Goal: Transaction & Acquisition: Subscribe to service/newsletter

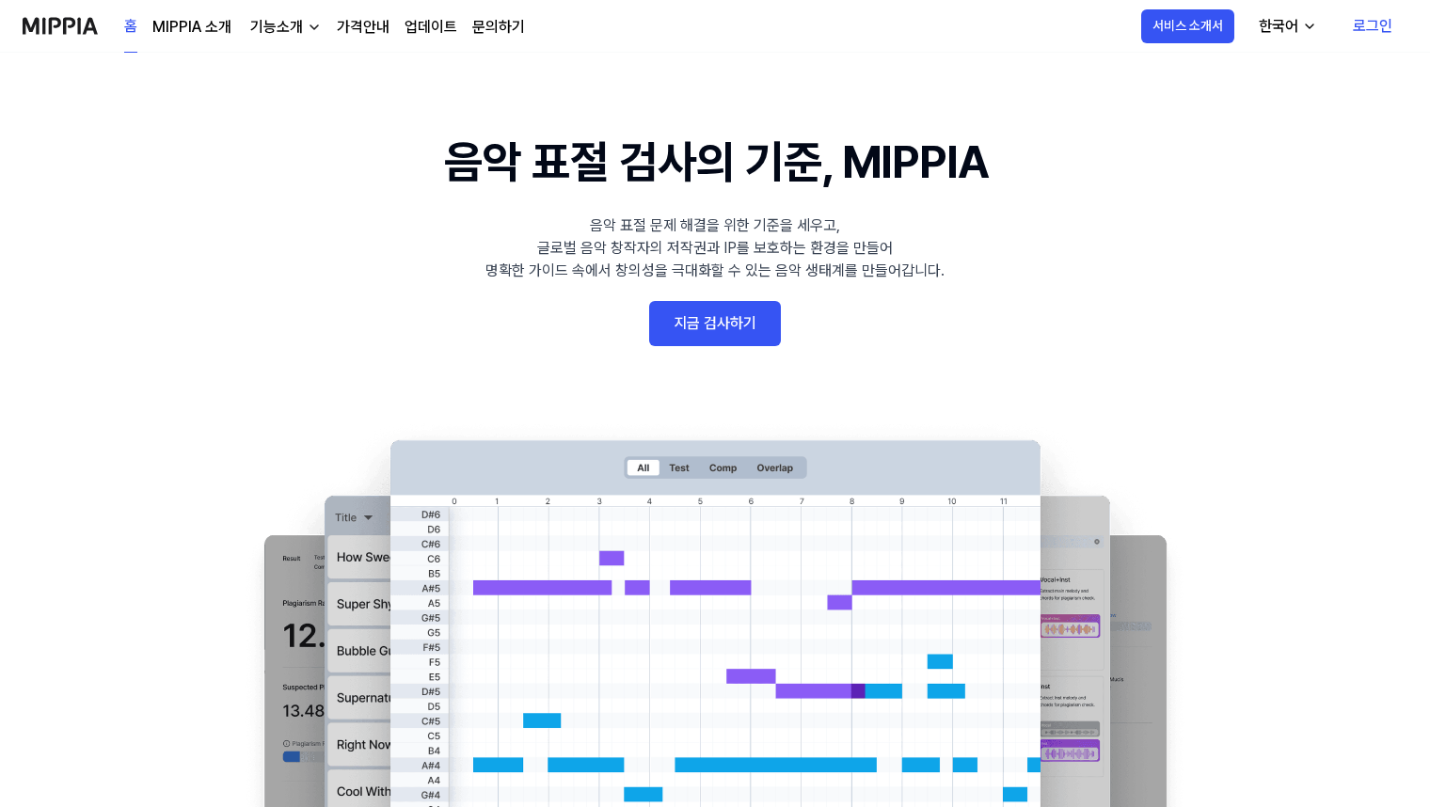
click at [743, 325] on link "지금 검사하기" at bounding box center [715, 323] width 132 height 45
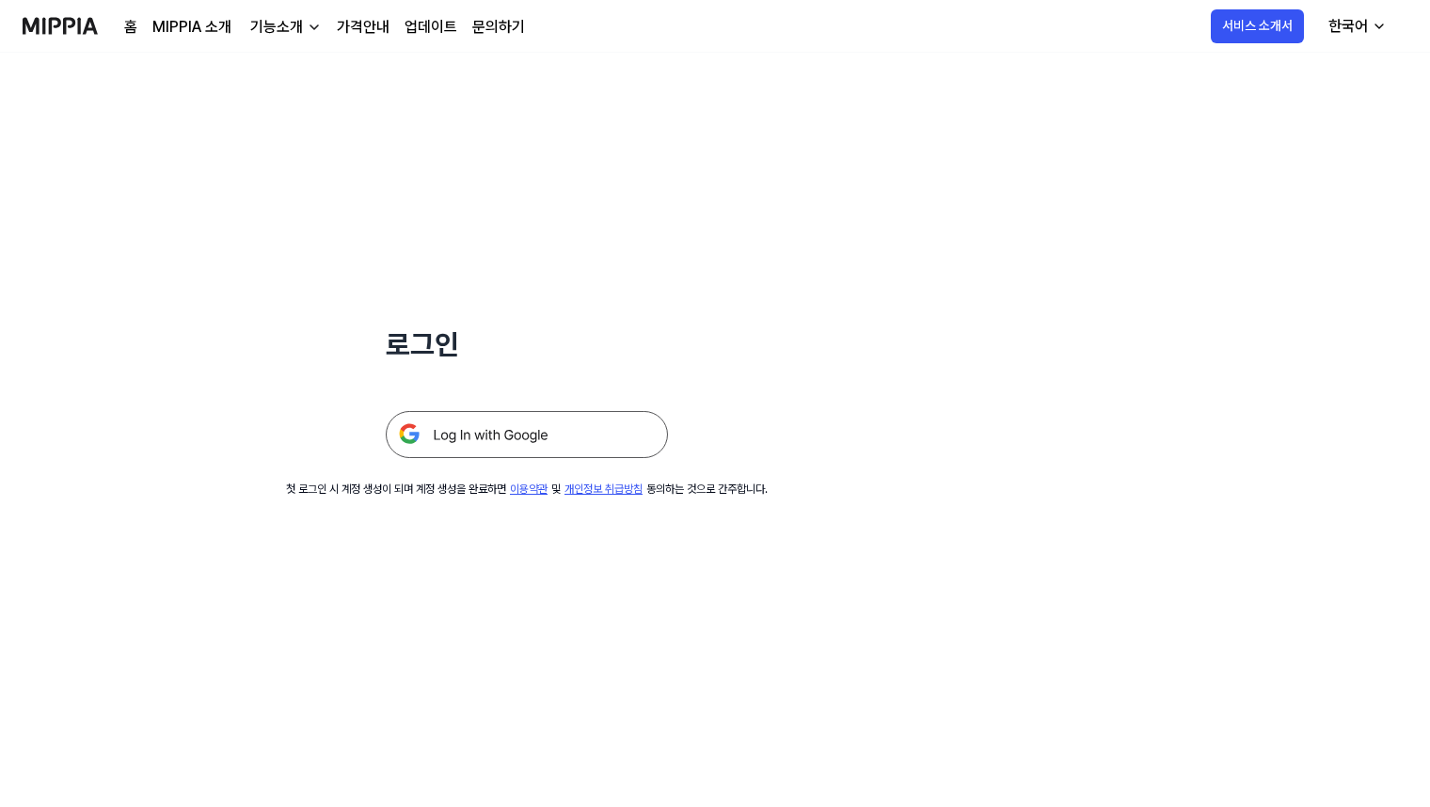
click at [280, 24] on div "기능소개" at bounding box center [277, 27] width 60 height 23
click at [354, 24] on link "가격안내" at bounding box center [363, 27] width 53 height 23
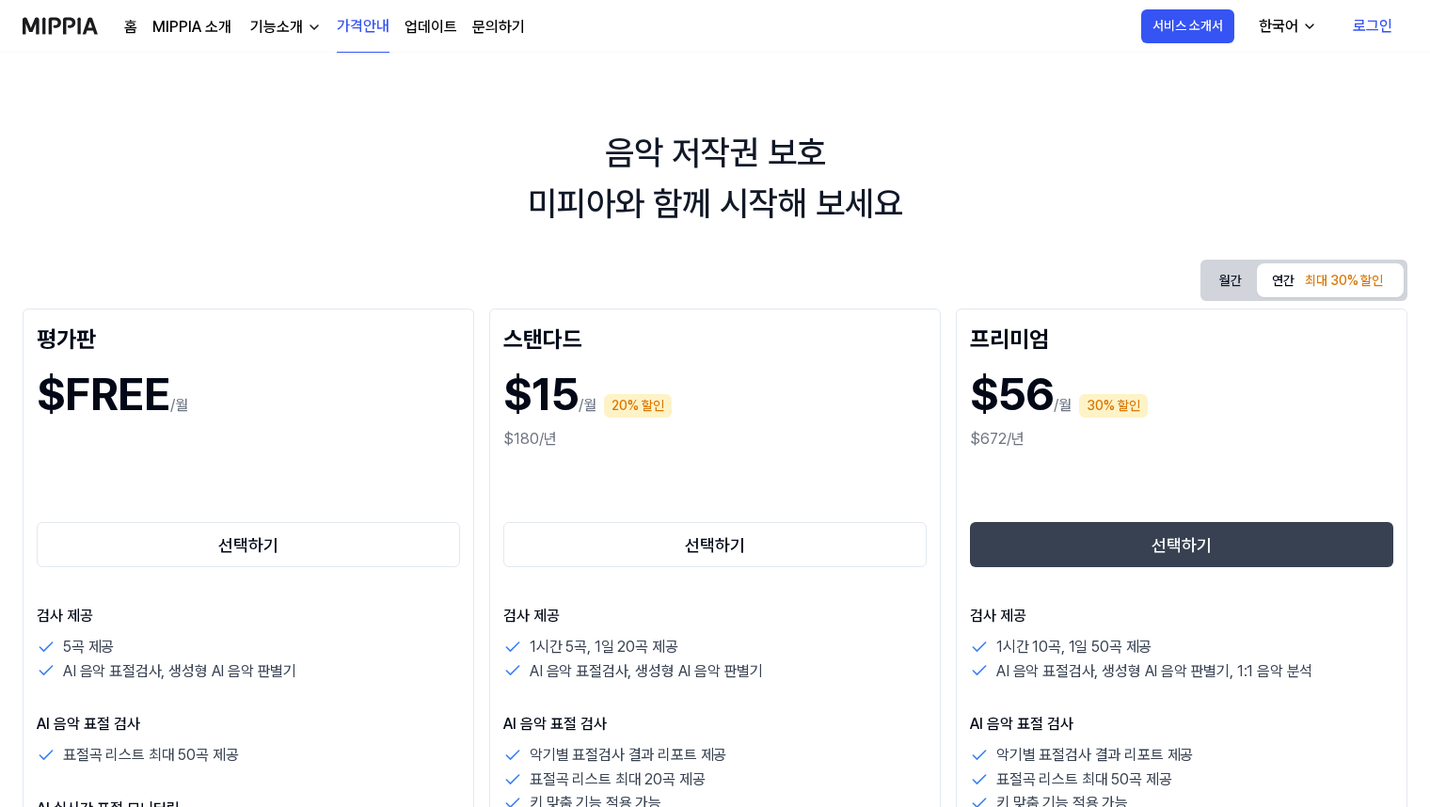
click at [92, 29] on img at bounding box center [60, 26] width 75 height 52
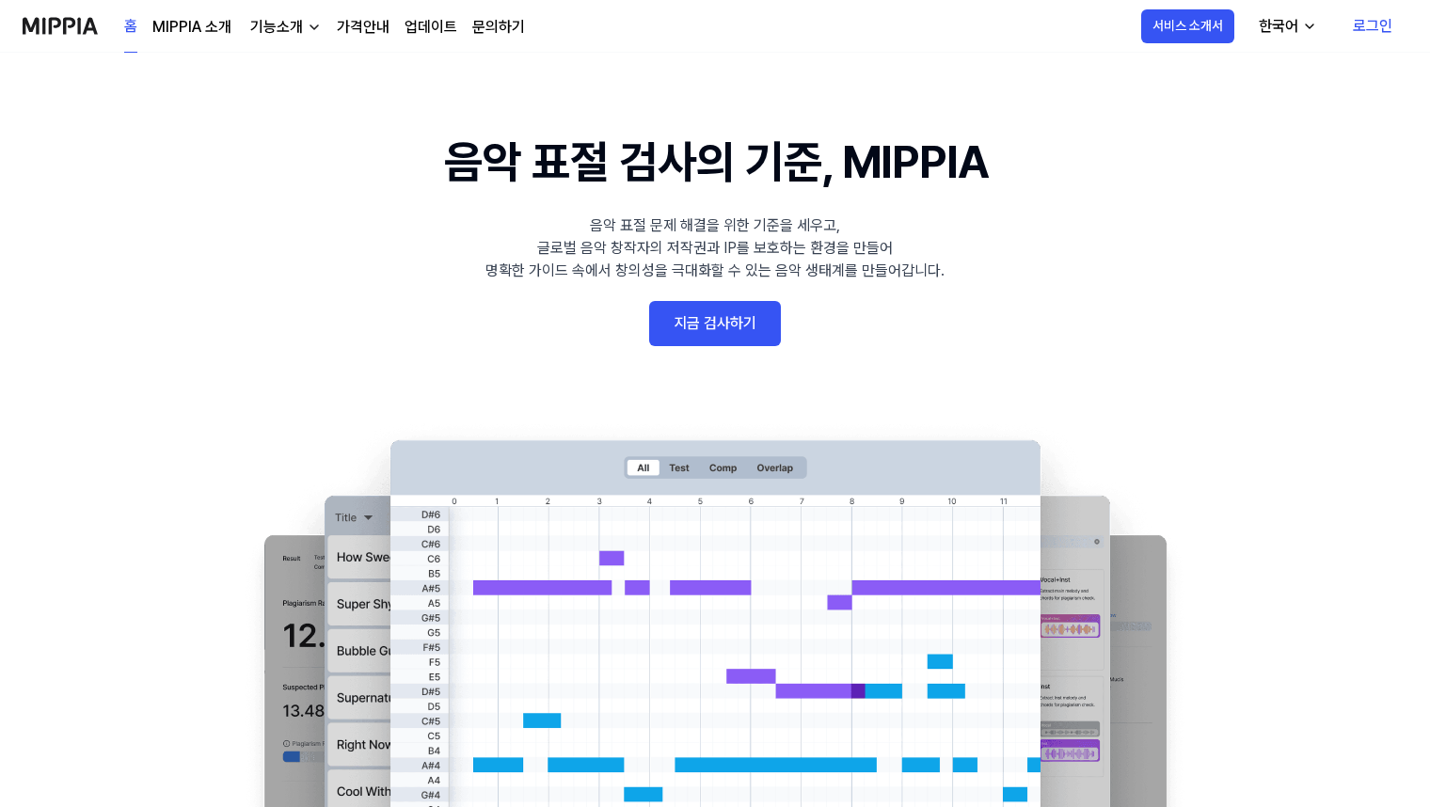
click at [722, 296] on 배너 "음악 표절 검사의 기준, MIPPIA 음악 표절 문제 해결을 위한 기준을 세우고, 글로벌 음악 창작자의 저작권과 IP를 보호하는 환경을 만들어…" at bounding box center [715, 472] width 1355 height 689
click at [722, 302] on link "지금 검사하기" at bounding box center [715, 323] width 132 height 45
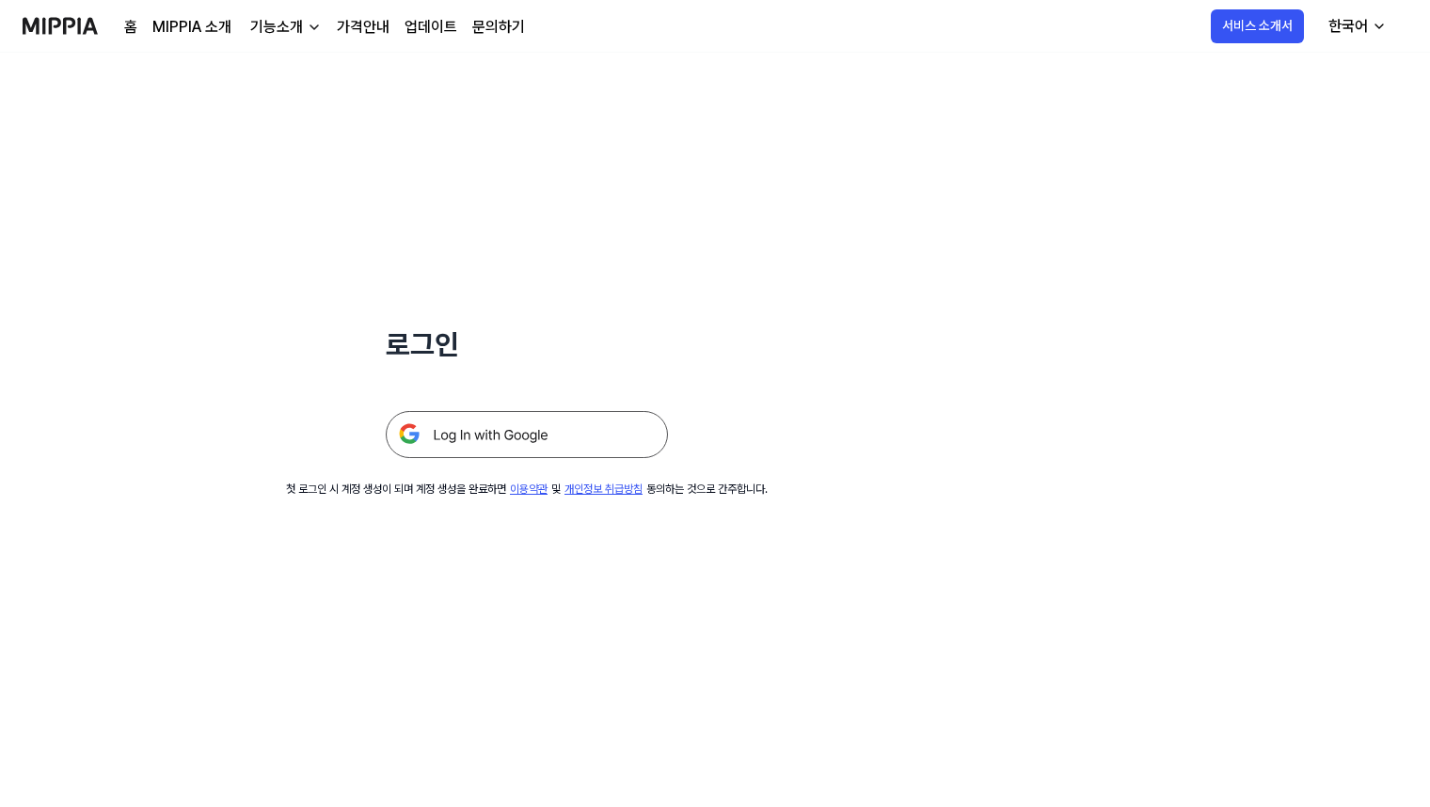
click at [564, 445] on img at bounding box center [527, 434] width 282 height 47
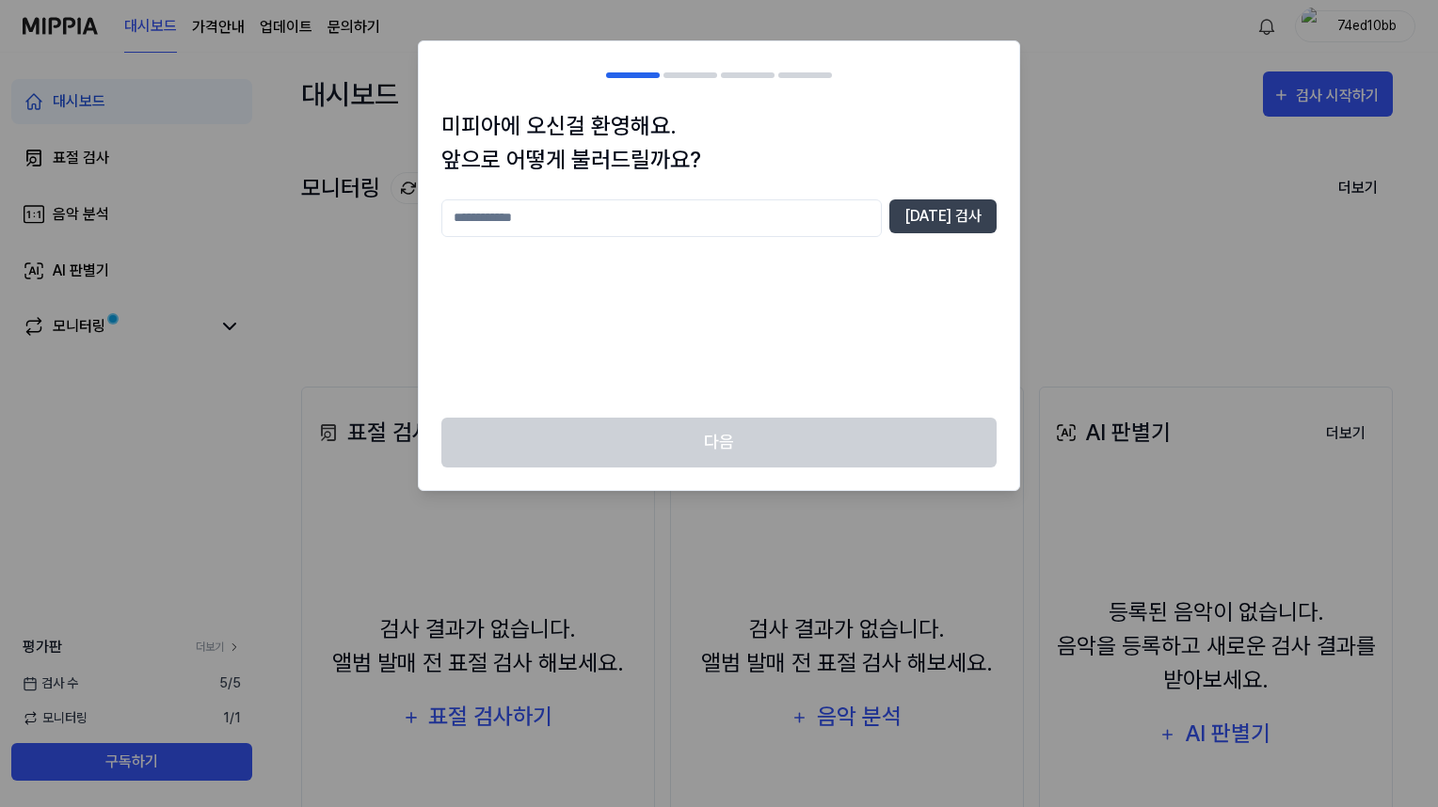
click at [723, 212] on input "text" at bounding box center [661, 219] width 440 height 38
type input "*****"
click at [935, 220] on button "[DATE] 검사" at bounding box center [942, 217] width 107 height 34
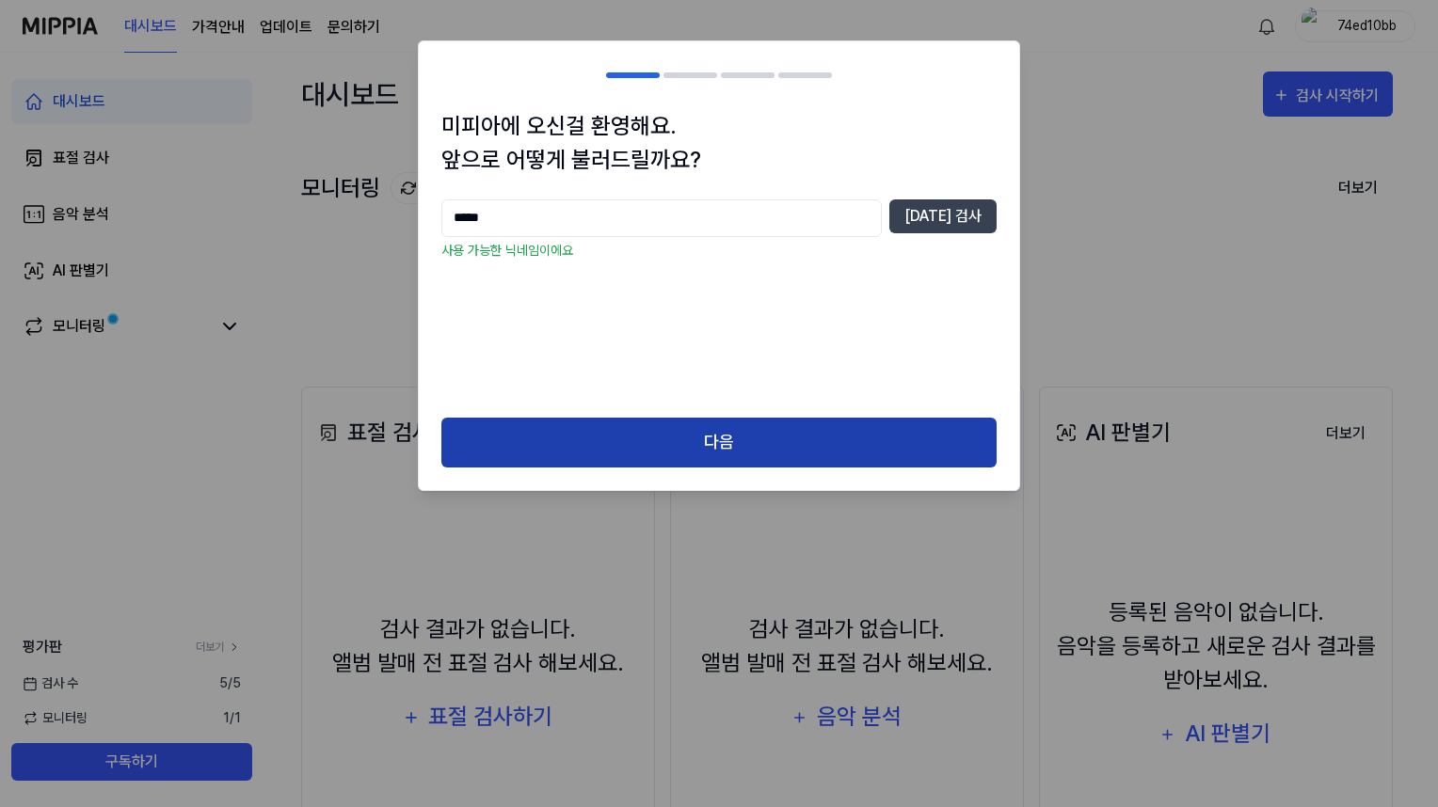
click at [624, 449] on button "다음" at bounding box center [718, 443] width 555 height 50
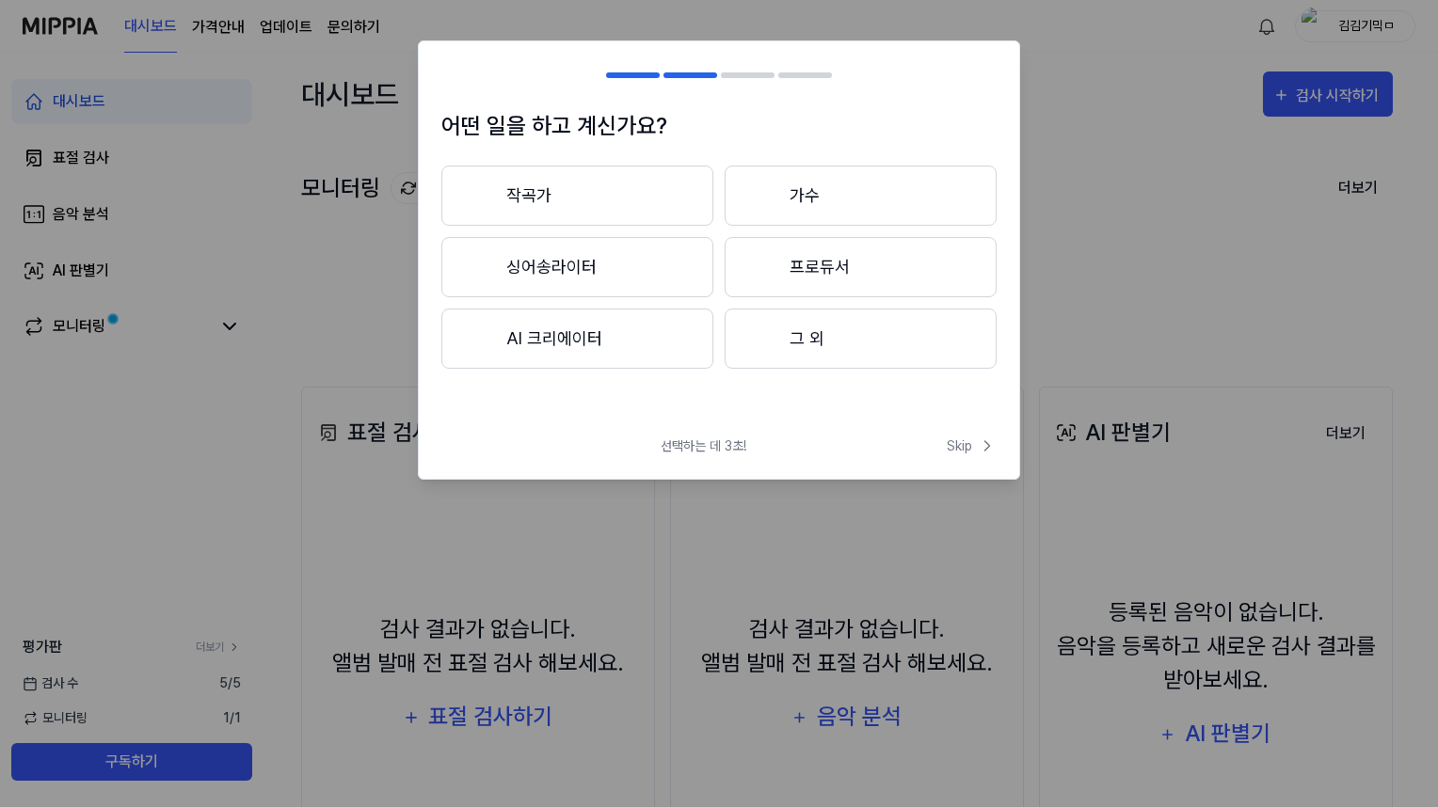
click at [635, 207] on button "작곡가" at bounding box center [577, 196] width 272 height 60
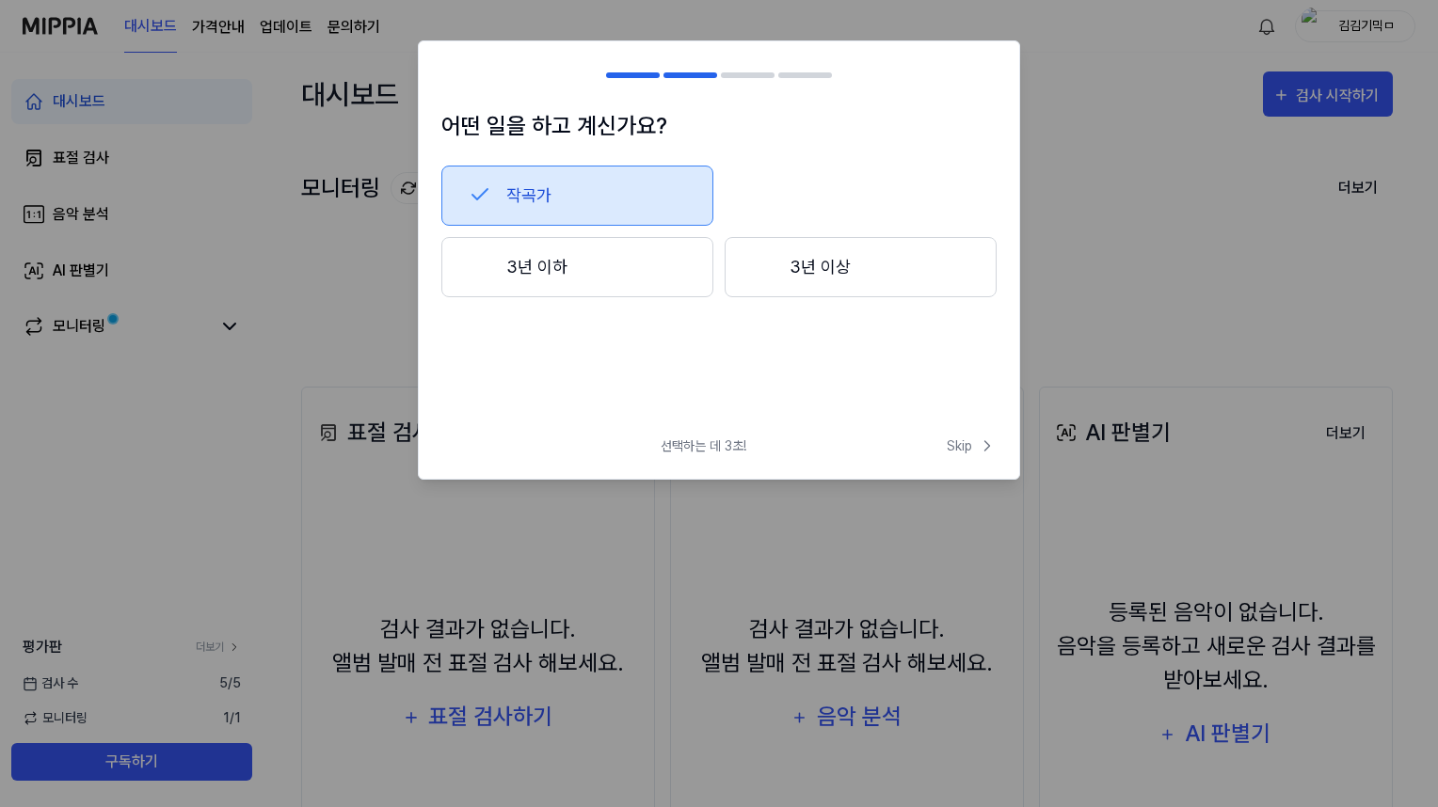
click at [667, 264] on button "3년 이하" at bounding box center [577, 267] width 272 height 60
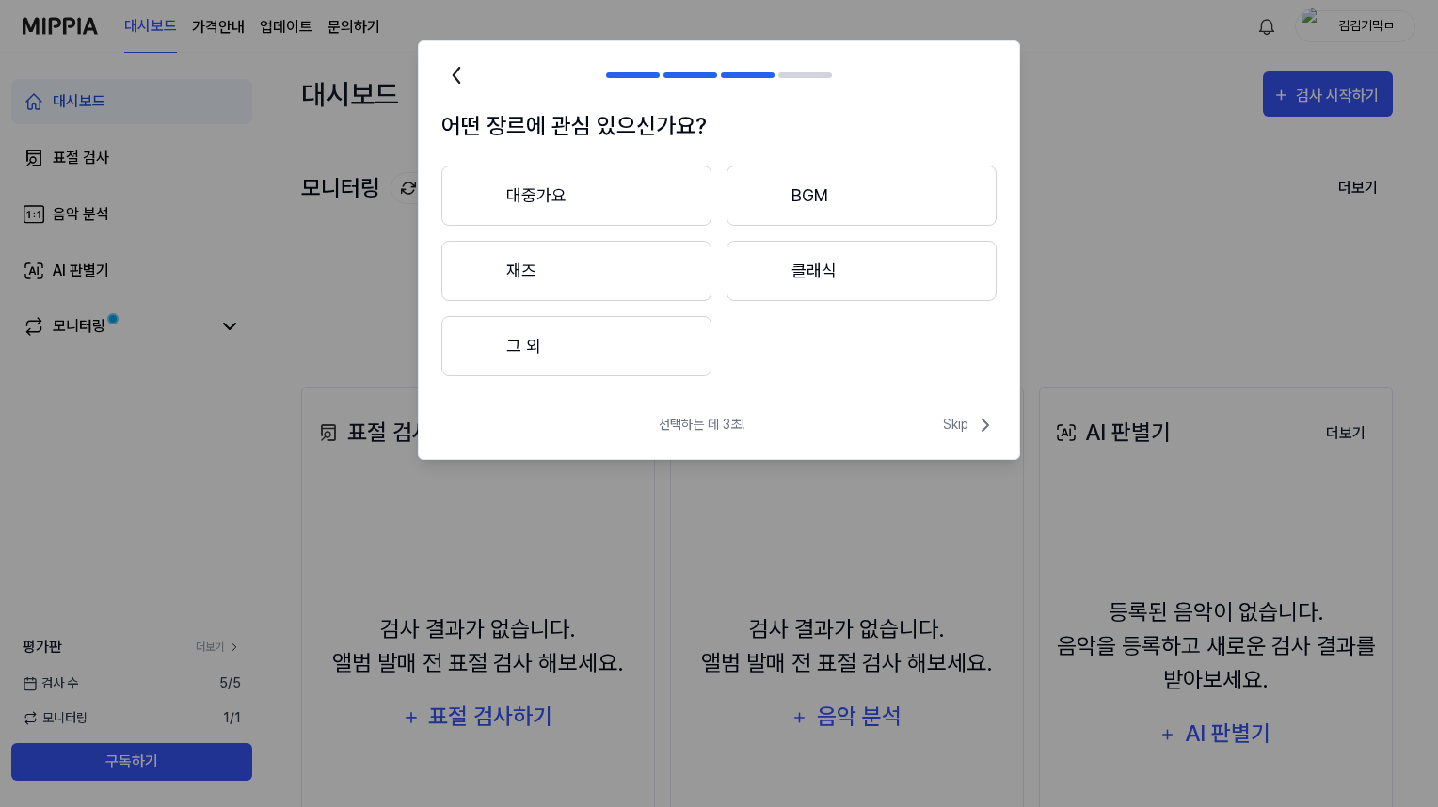
click at [617, 188] on button "대중가요" at bounding box center [576, 196] width 270 height 60
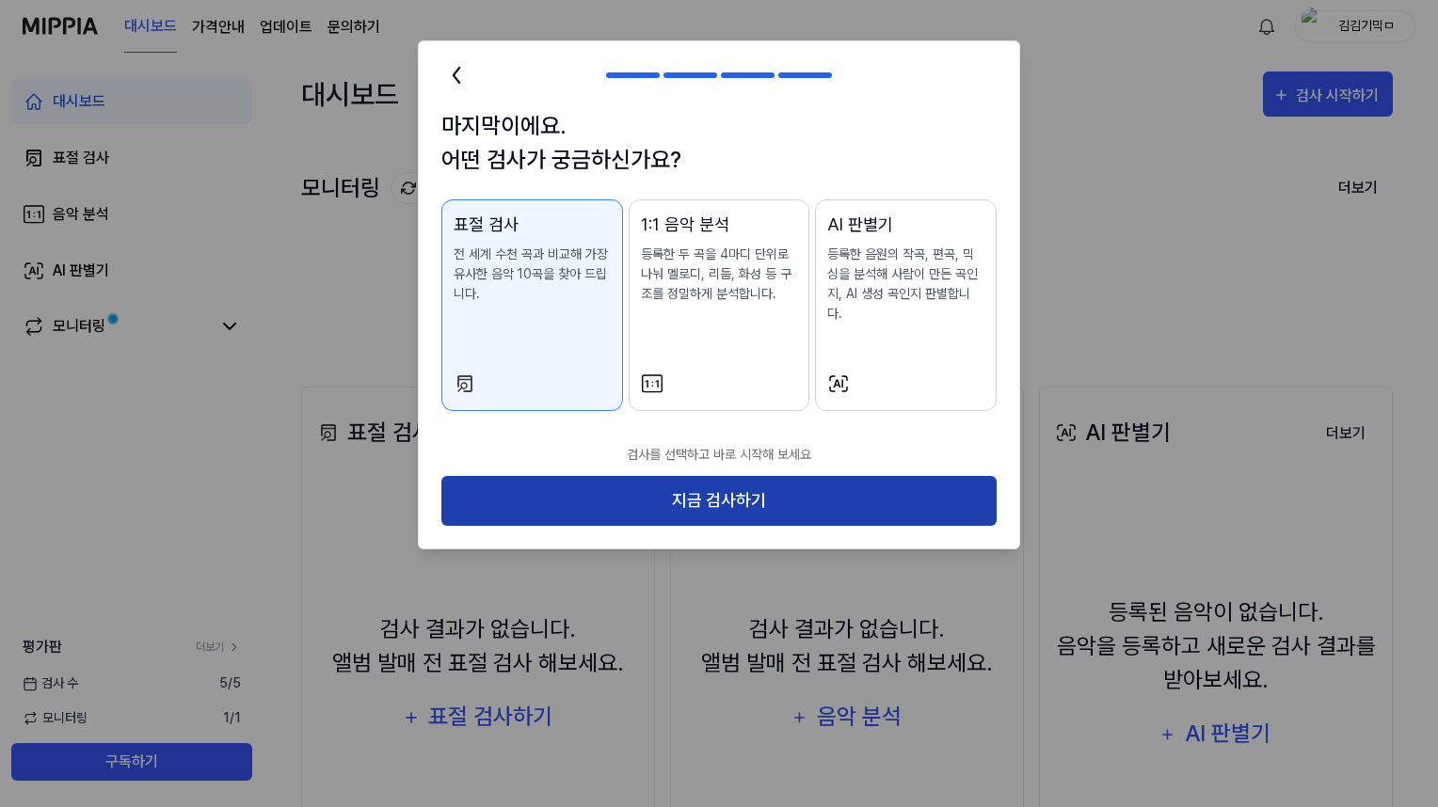
click at [677, 476] on button "지금 검사하기" at bounding box center [718, 501] width 555 height 50
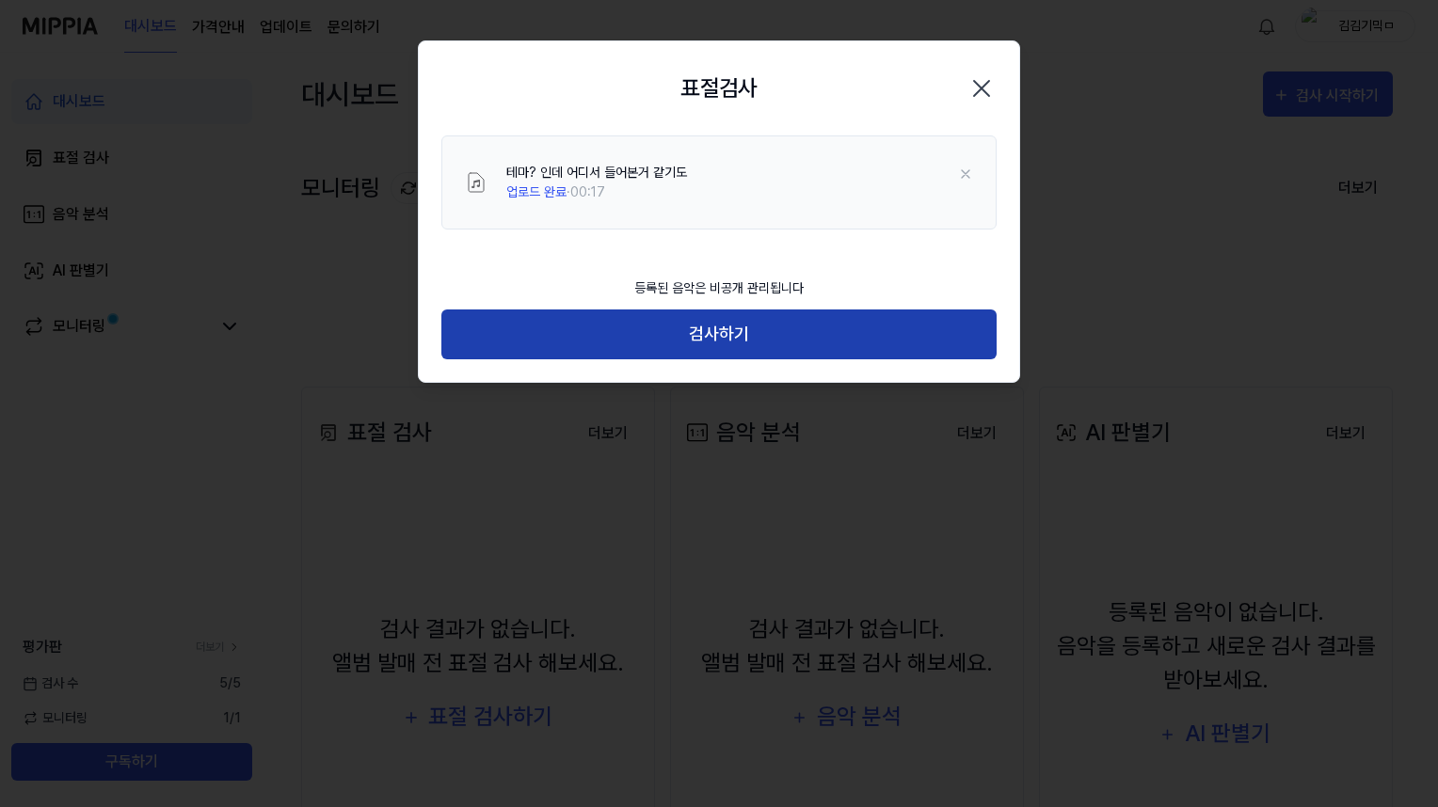
click at [749, 337] on button "검사하기" at bounding box center [718, 335] width 555 height 50
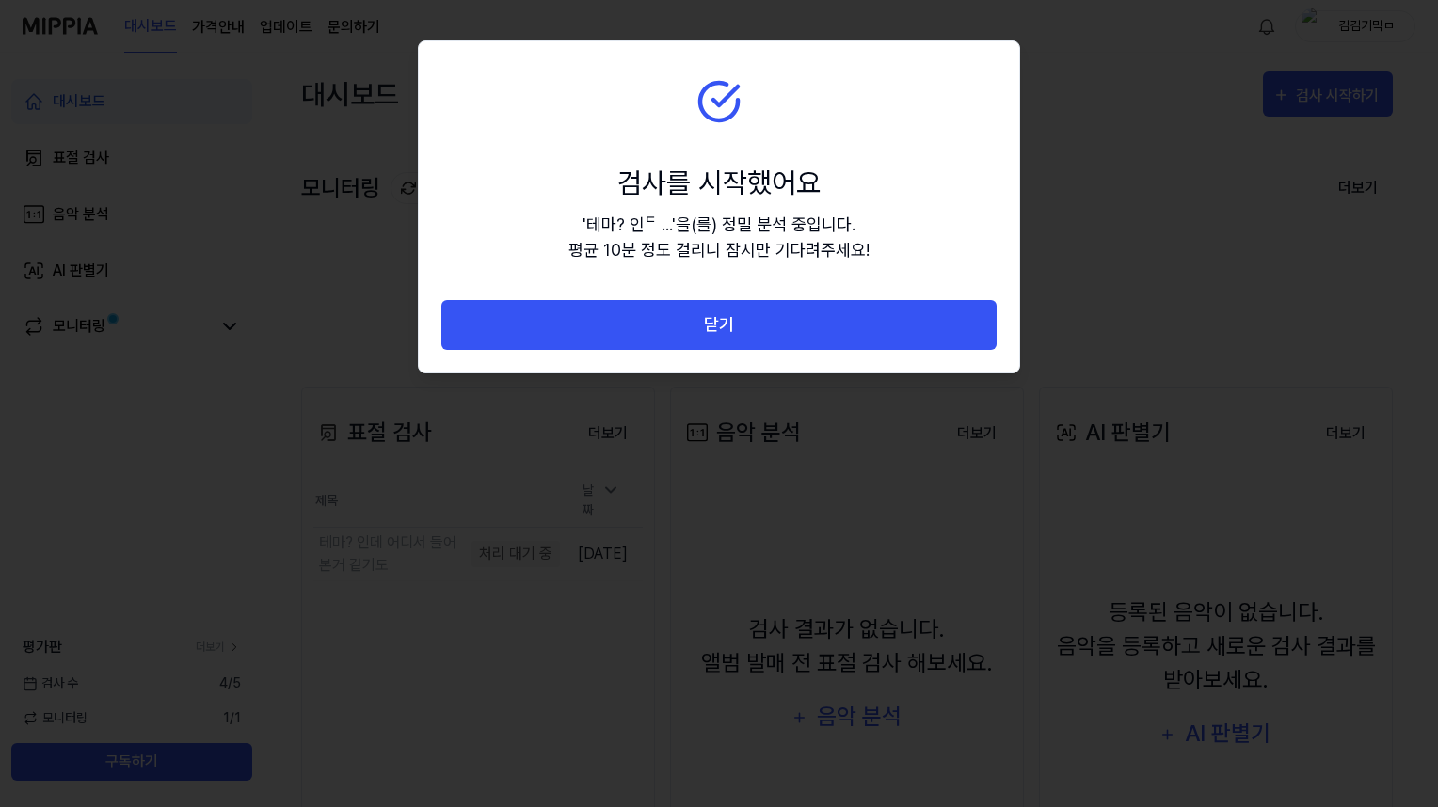
click at [749, 337] on button "닫기" at bounding box center [718, 325] width 555 height 50
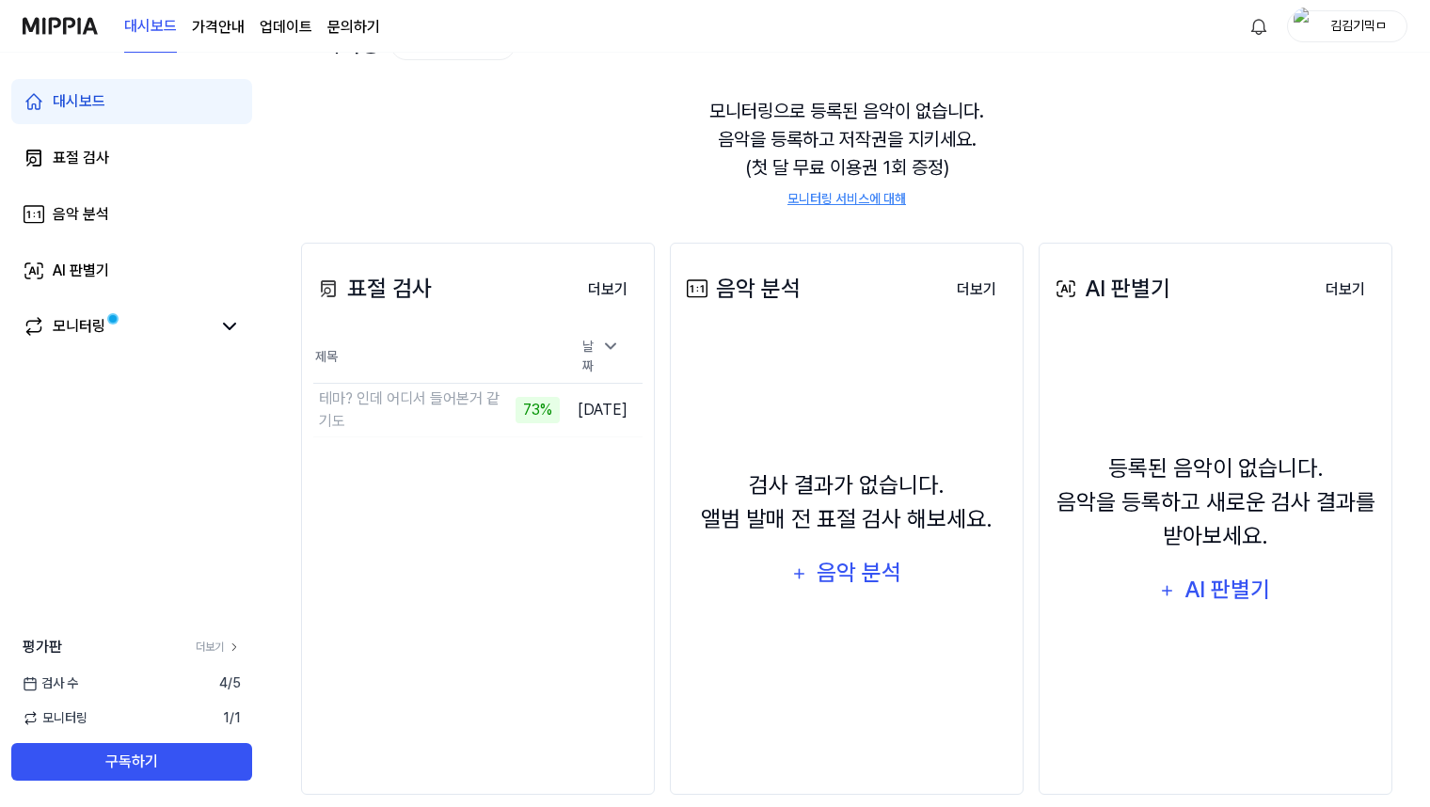
scroll to position [143, 0]
click at [492, 402] on button "이동하기" at bounding box center [526, 411] width 68 height 30
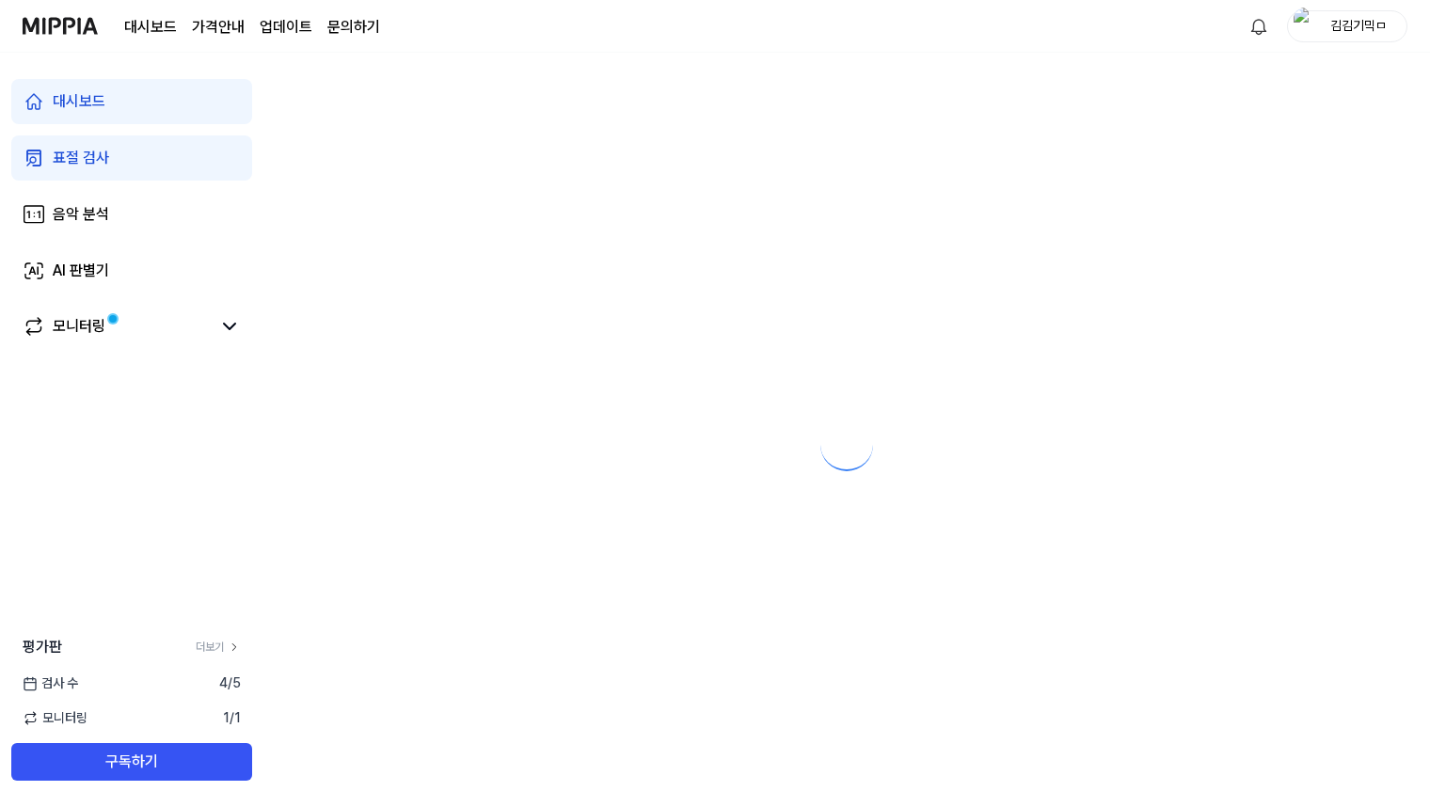
scroll to position [0, 0]
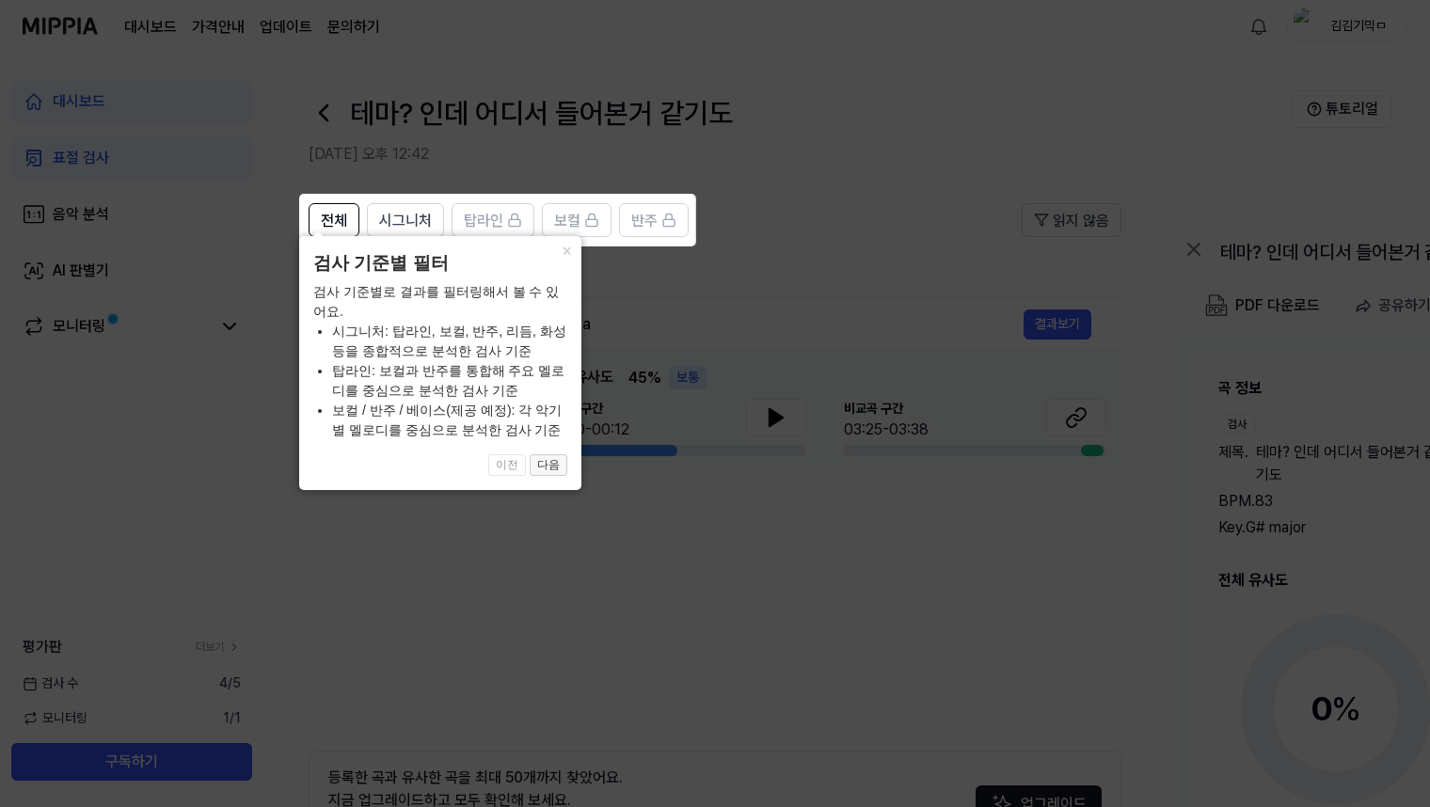
click at [548, 462] on button "다음" at bounding box center [549, 466] width 38 height 23
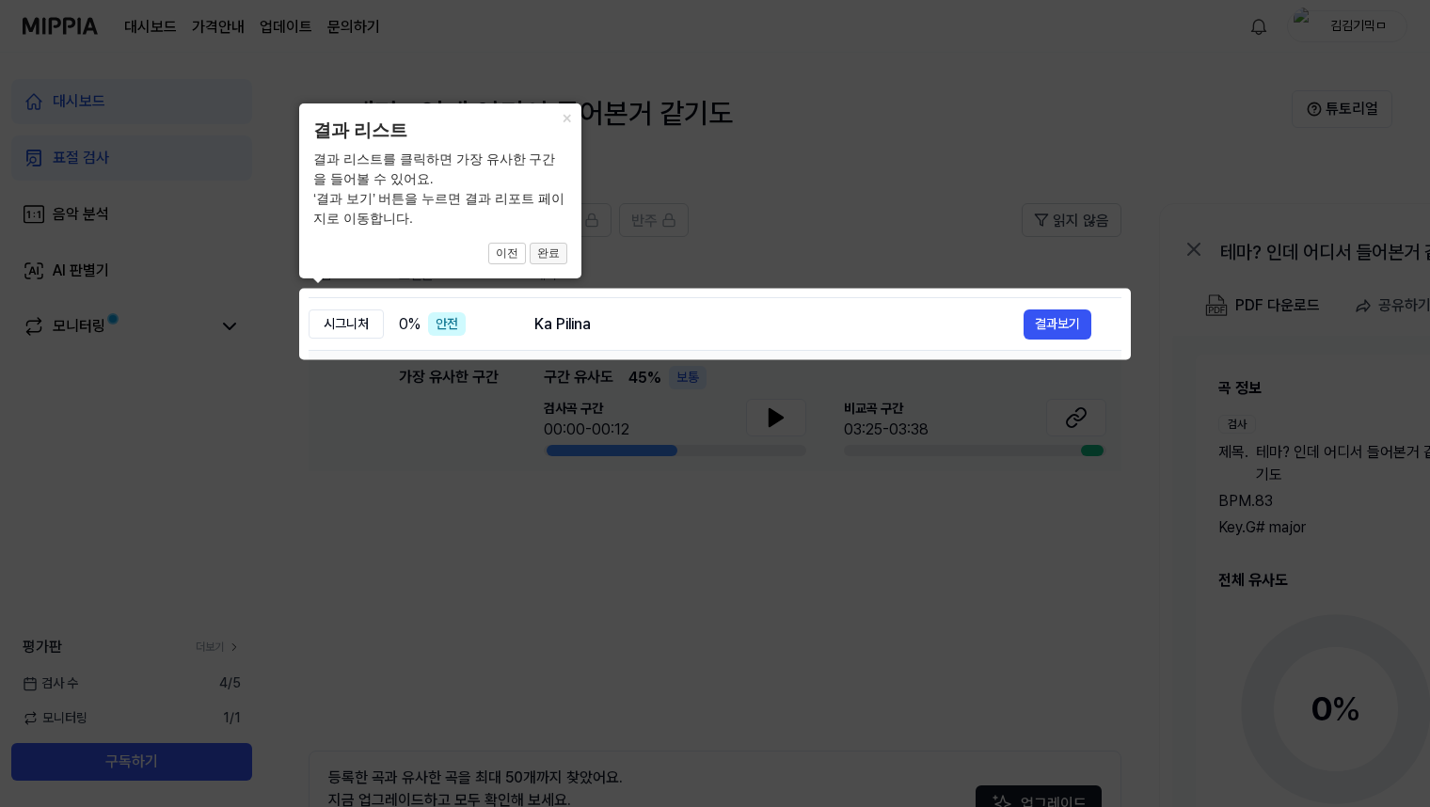
click at [551, 257] on button "완료" at bounding box center [549, 254] width 38 height 23
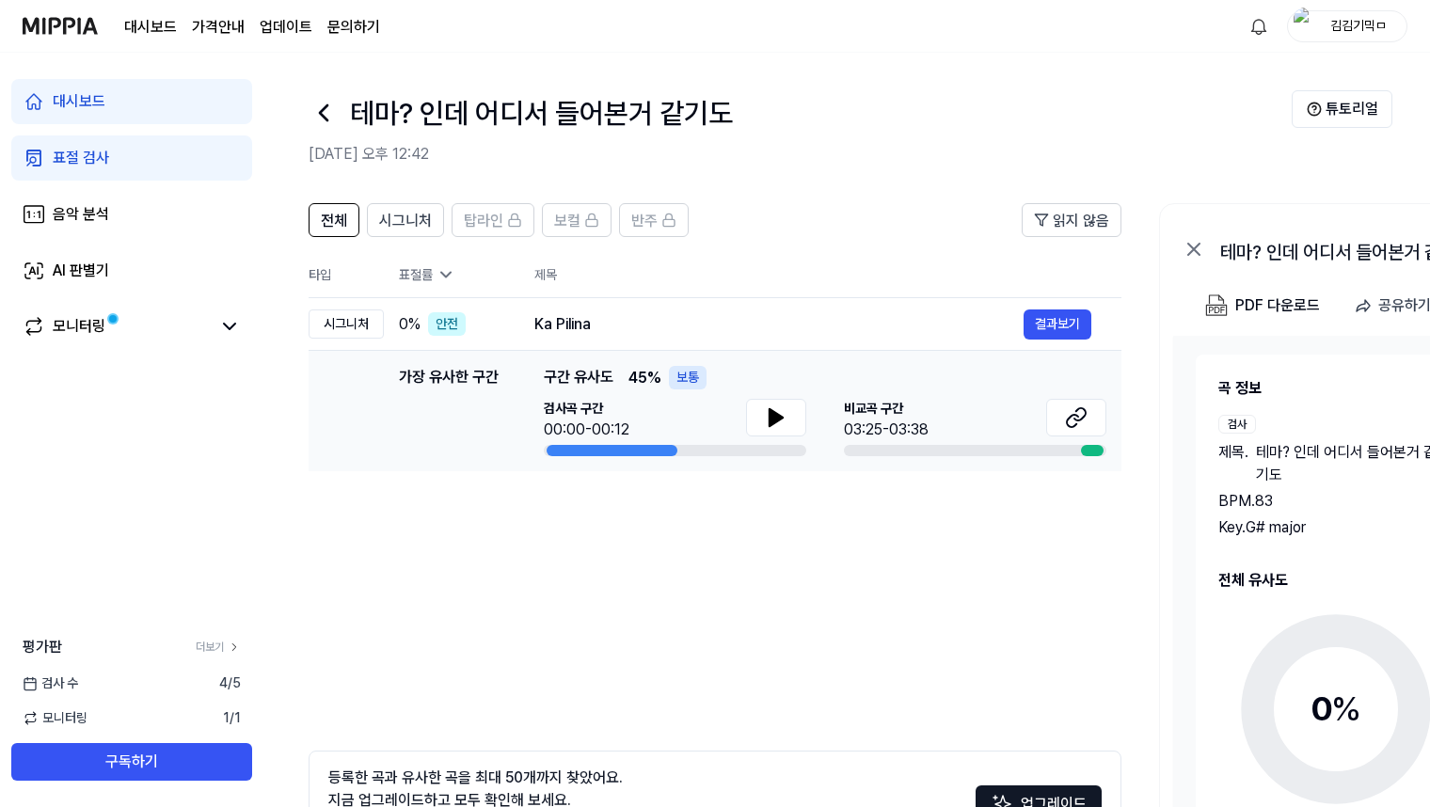
scroll to position [42, 0]
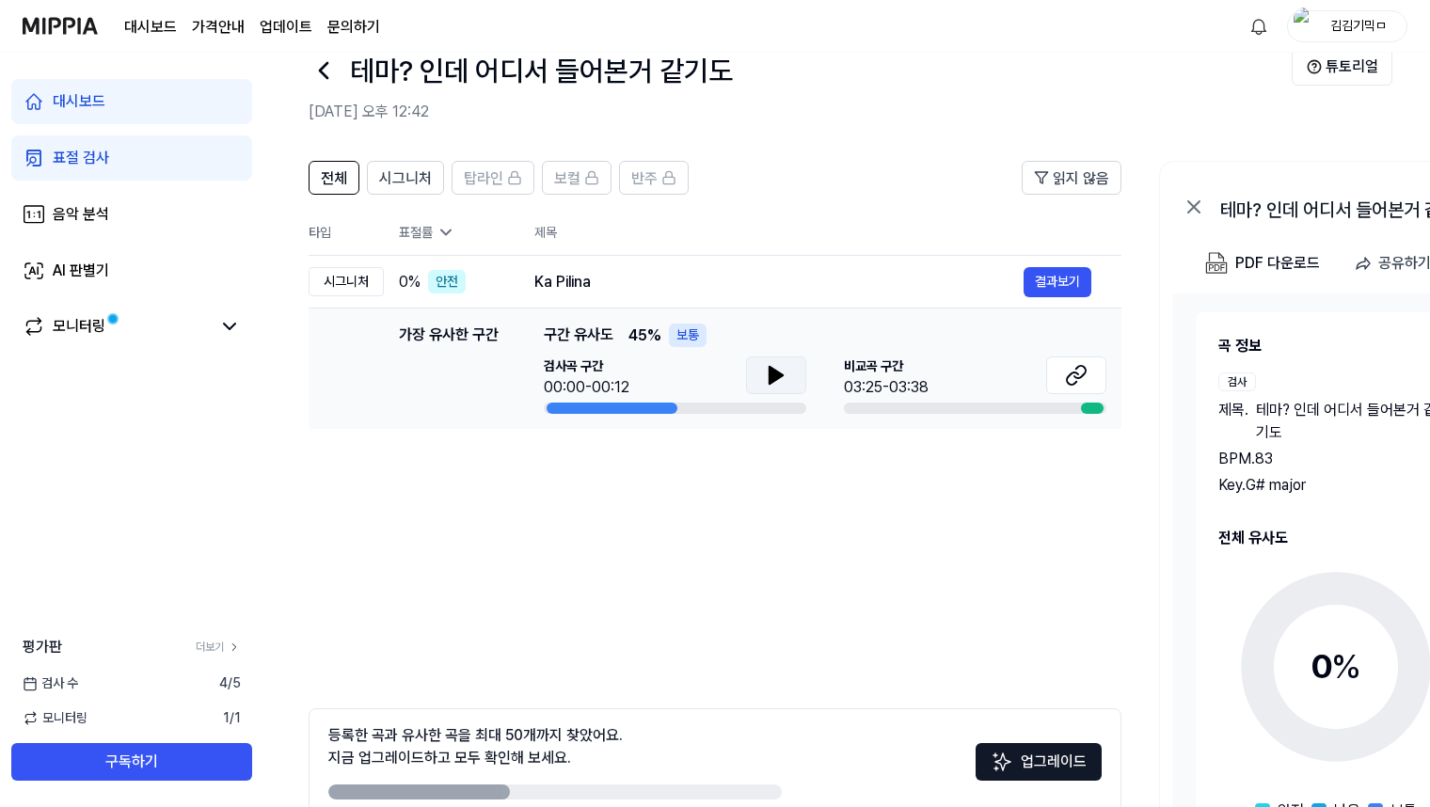
click at [771, 374] on icon at bounding box center [776, 375] width 13 height 17
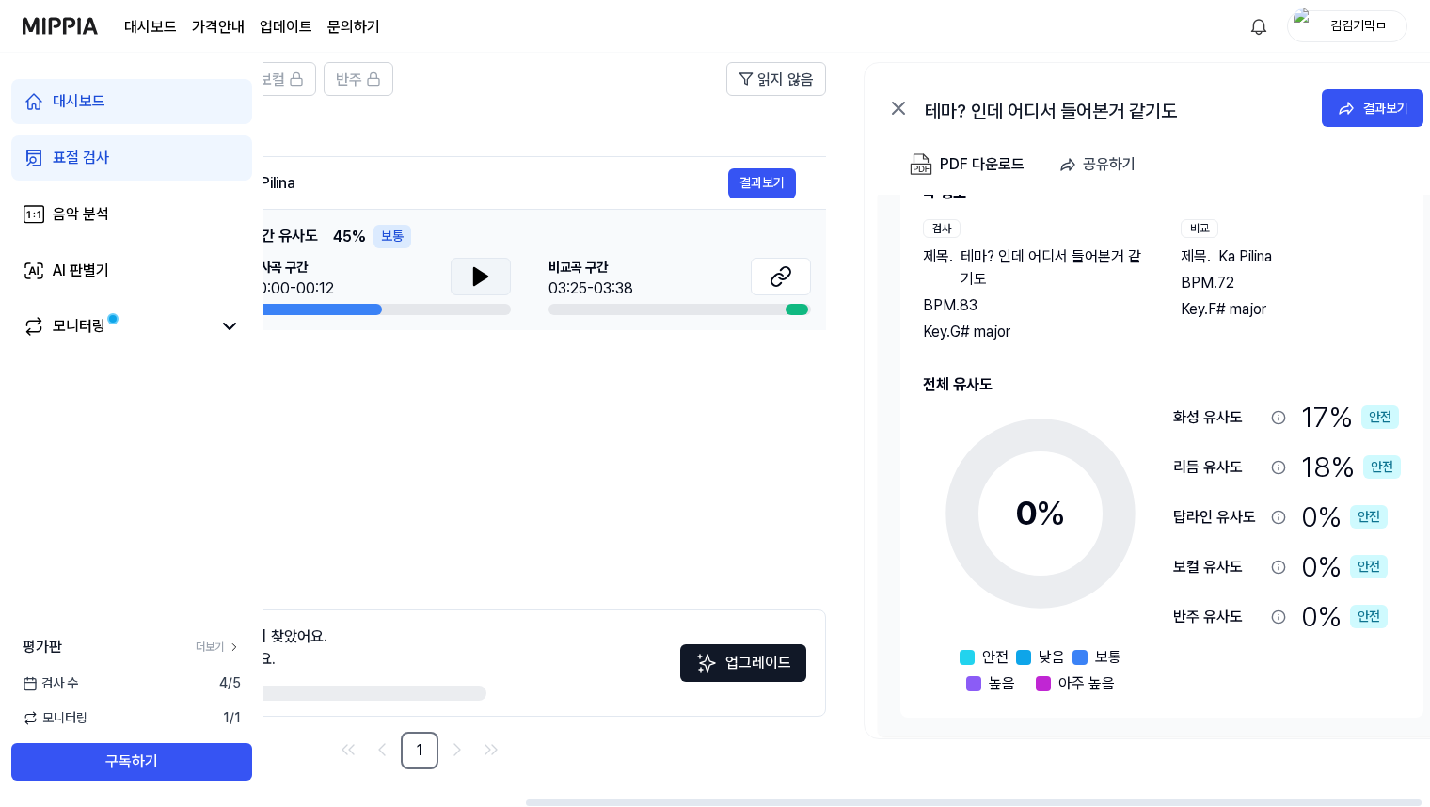
scroll to position [0, 288]
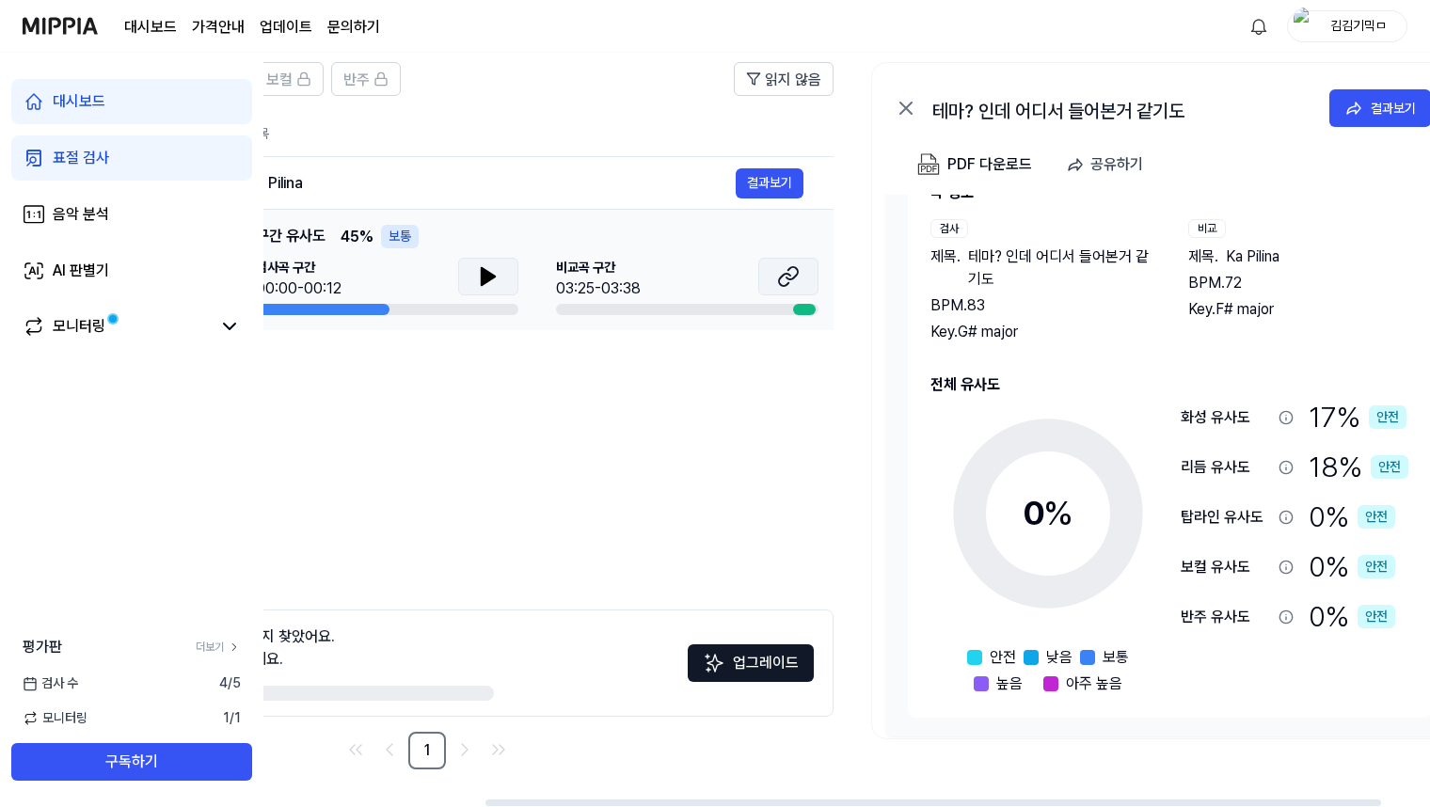
click at [777, 277] on icon at bounding box center [788, 276] width 23 height 23
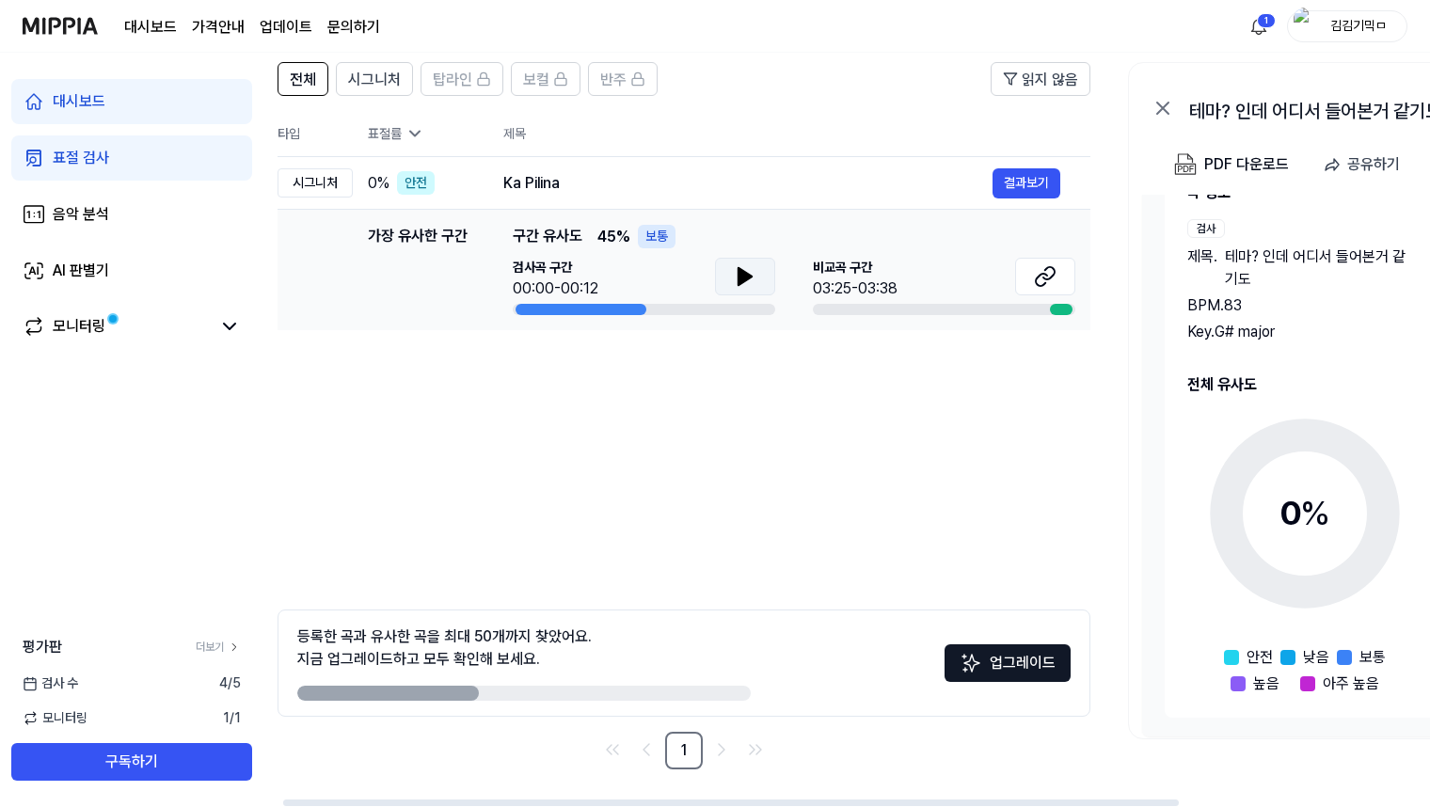
scroll to position [0, 0]
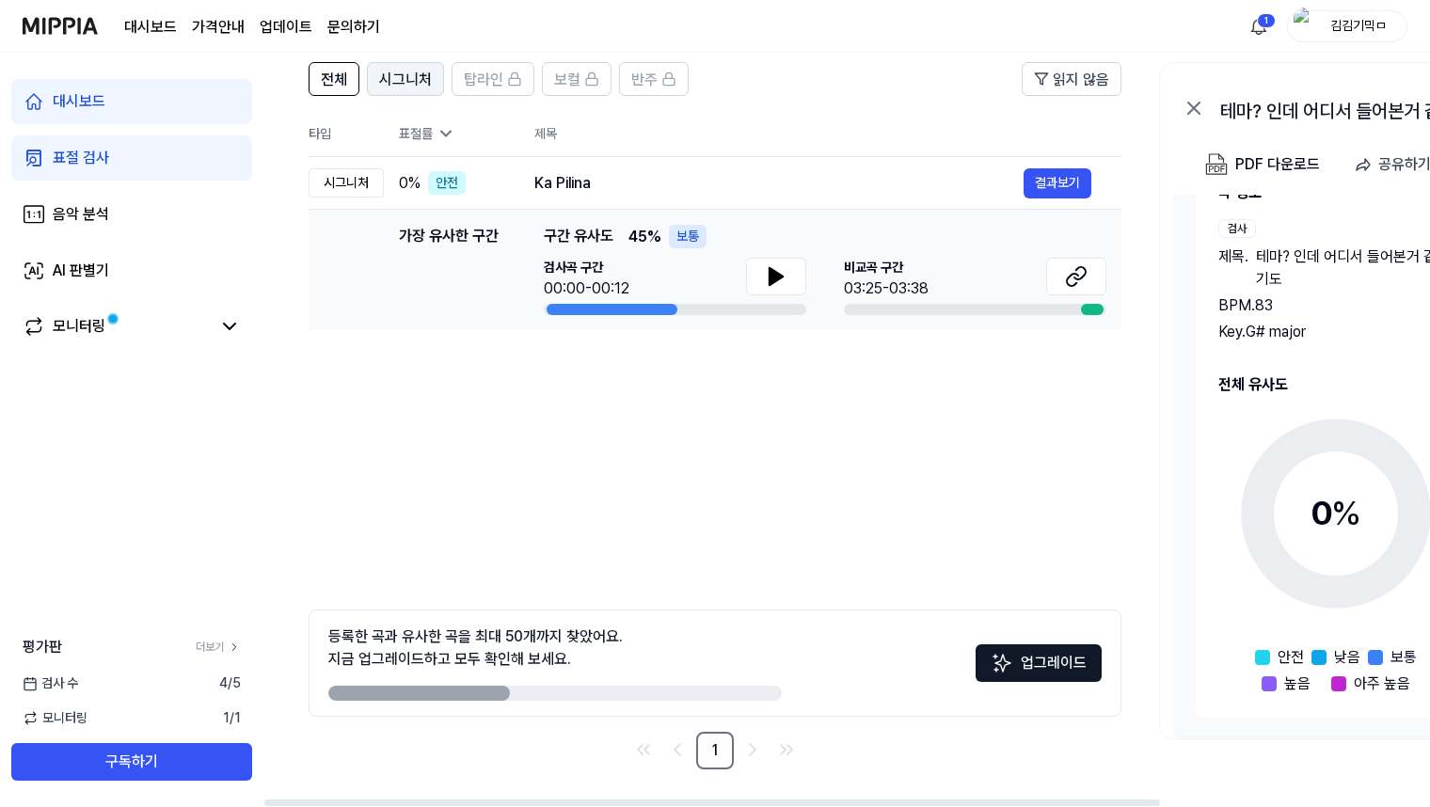
click at [405, 75] on span "시그니처" at bounding box center [405, 80] width 53 height 23
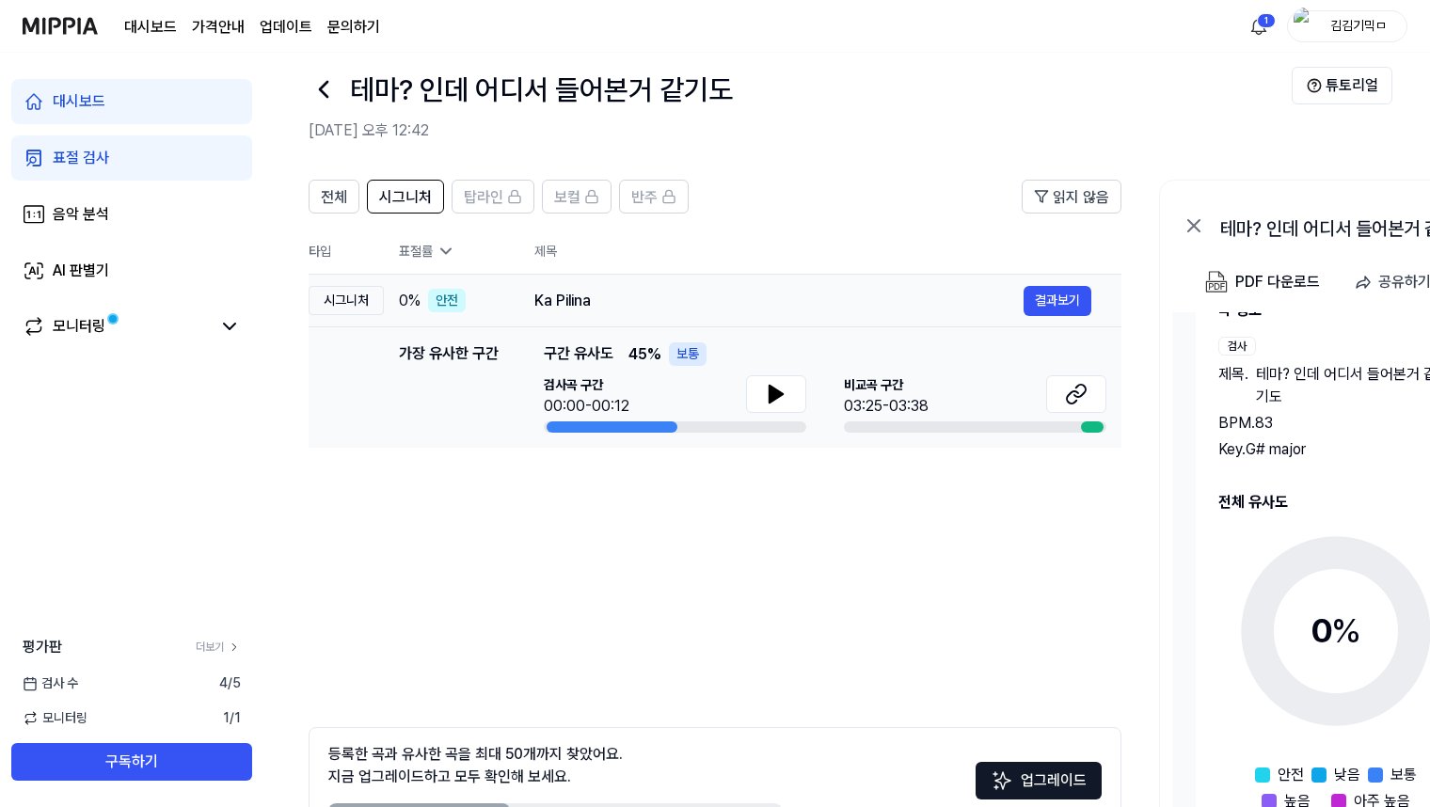
scroll to position [25, 0]
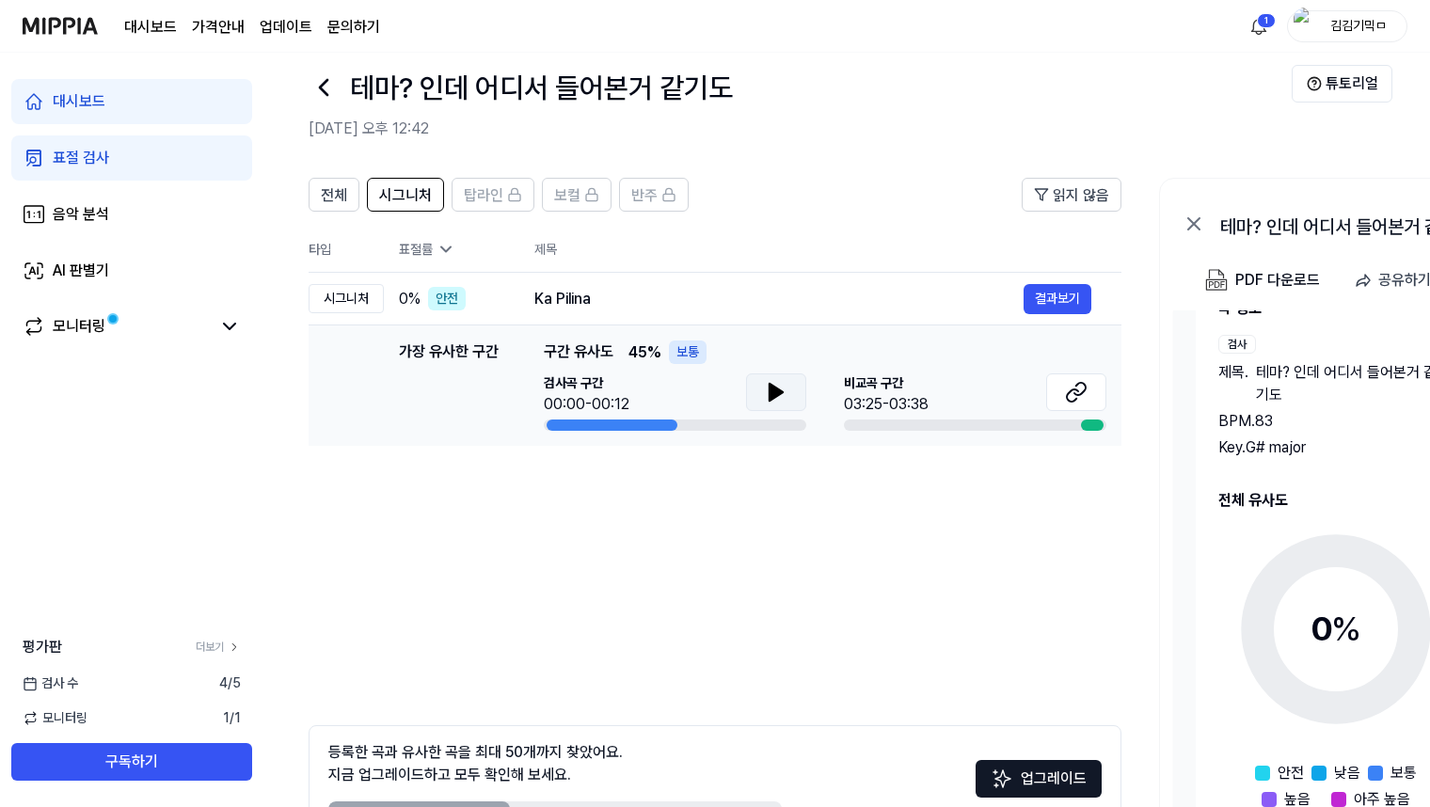
click at [772, 395] on icon at bounding box center [776, 392] width 13 height 17
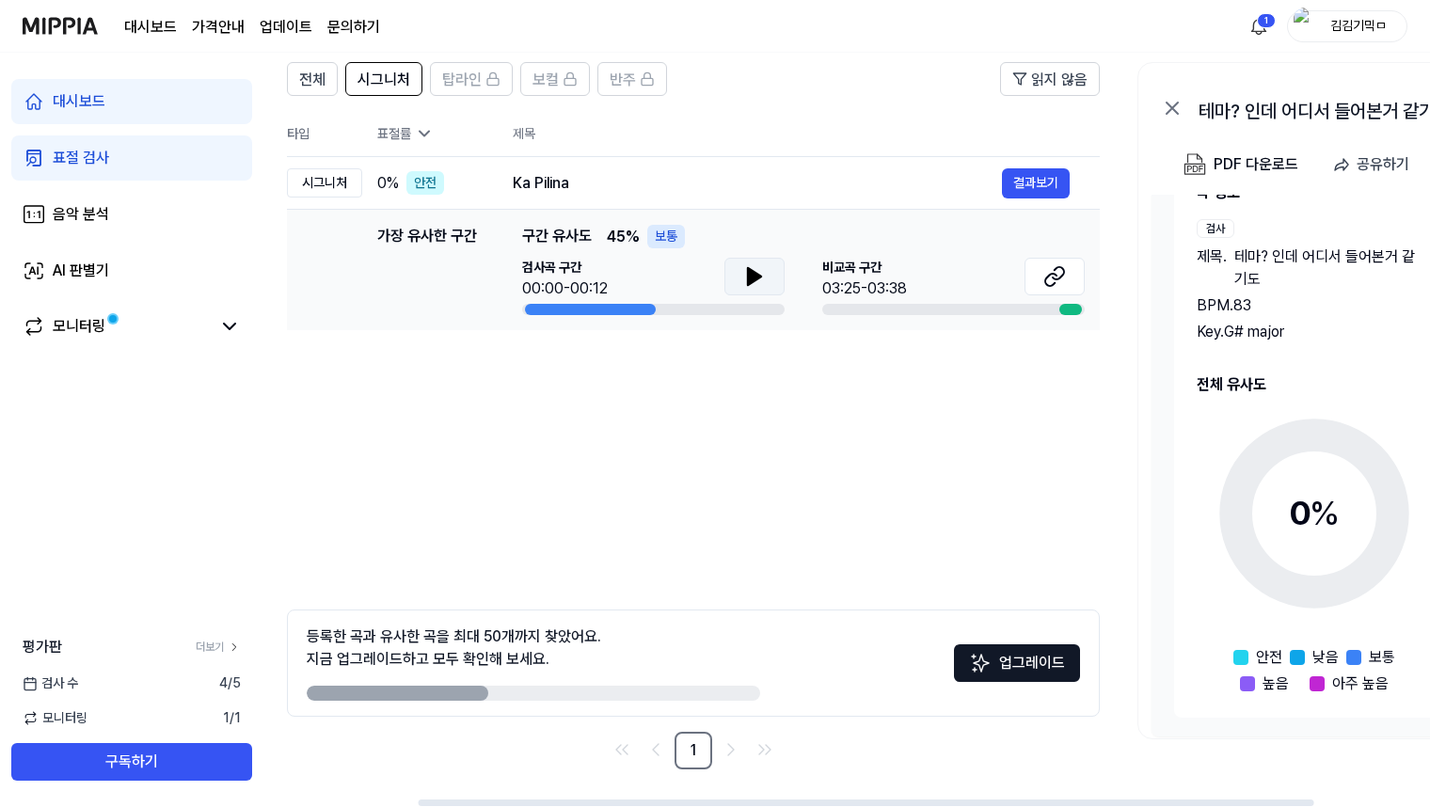
scroll to position [0, 0]
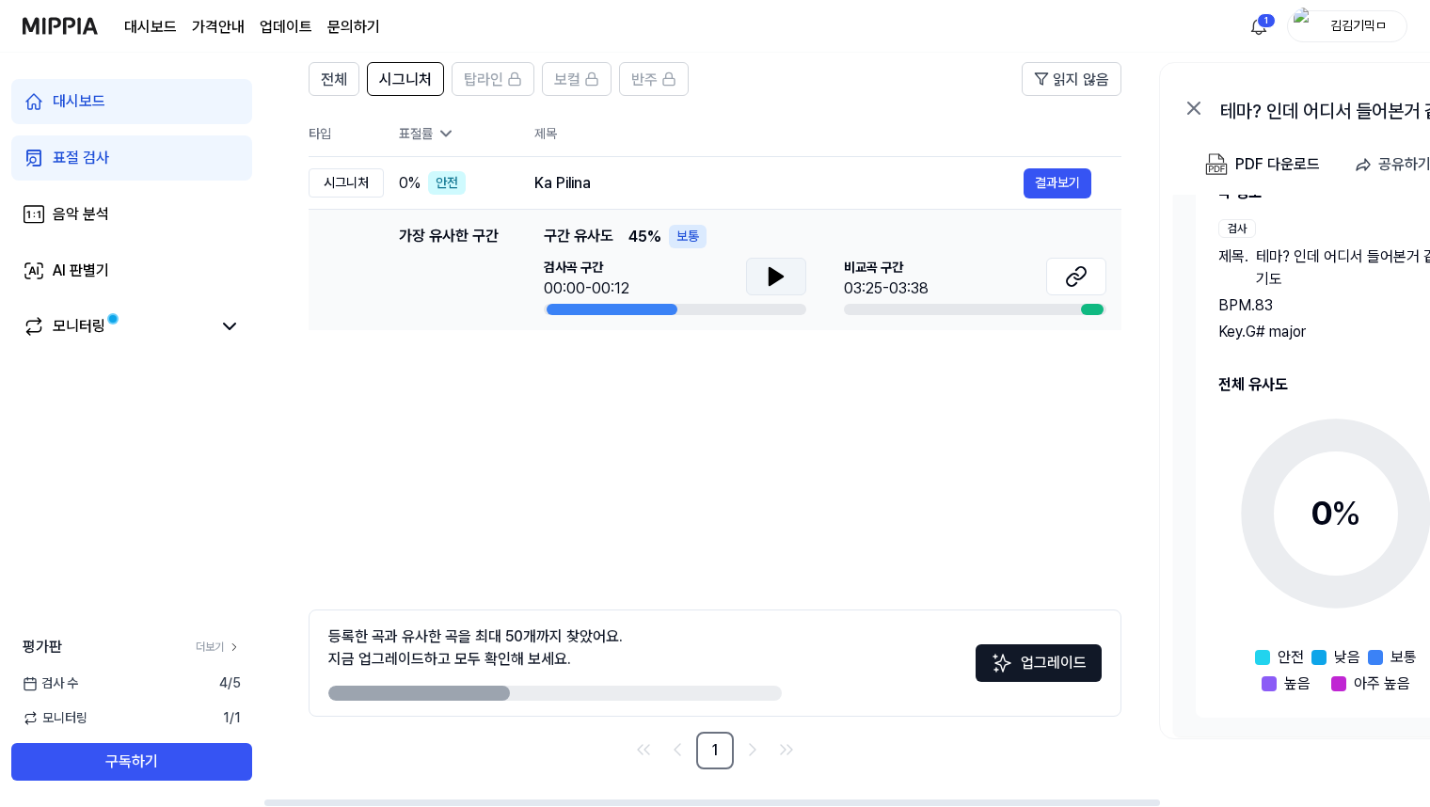
click at [651, 668] on div "등록한 곡과 유사한 곡을 최대 50개까지 찾았어요. 지금 업그레이드하고 모두 확인해 보세요." at bounding box center [555, 663] width 454 height 75
click at [548, 646] on div "등록한 곡과 유사한 곡을 최대 50개까지 찾았어요. 지금 업그레이드하고 모두 확인해 보세요." at bounding box center [475, 648] width 295 height 45
drag, startPoint x: 533, startPoint y: 643, endPoint x: 600, endPoint y: 646, distance: 67.8
click at [600, 646] on div "등록한 곡과 유사한 곡을 최대 50개까지 찾았어요. 지금 업그레이드하고 모두 확인해 보세요." at bounding box center [475, 648] width 295 height 45
click at [1059, 178] on button "결과보기" at bounding box center [1058, 183] width 68 height 30
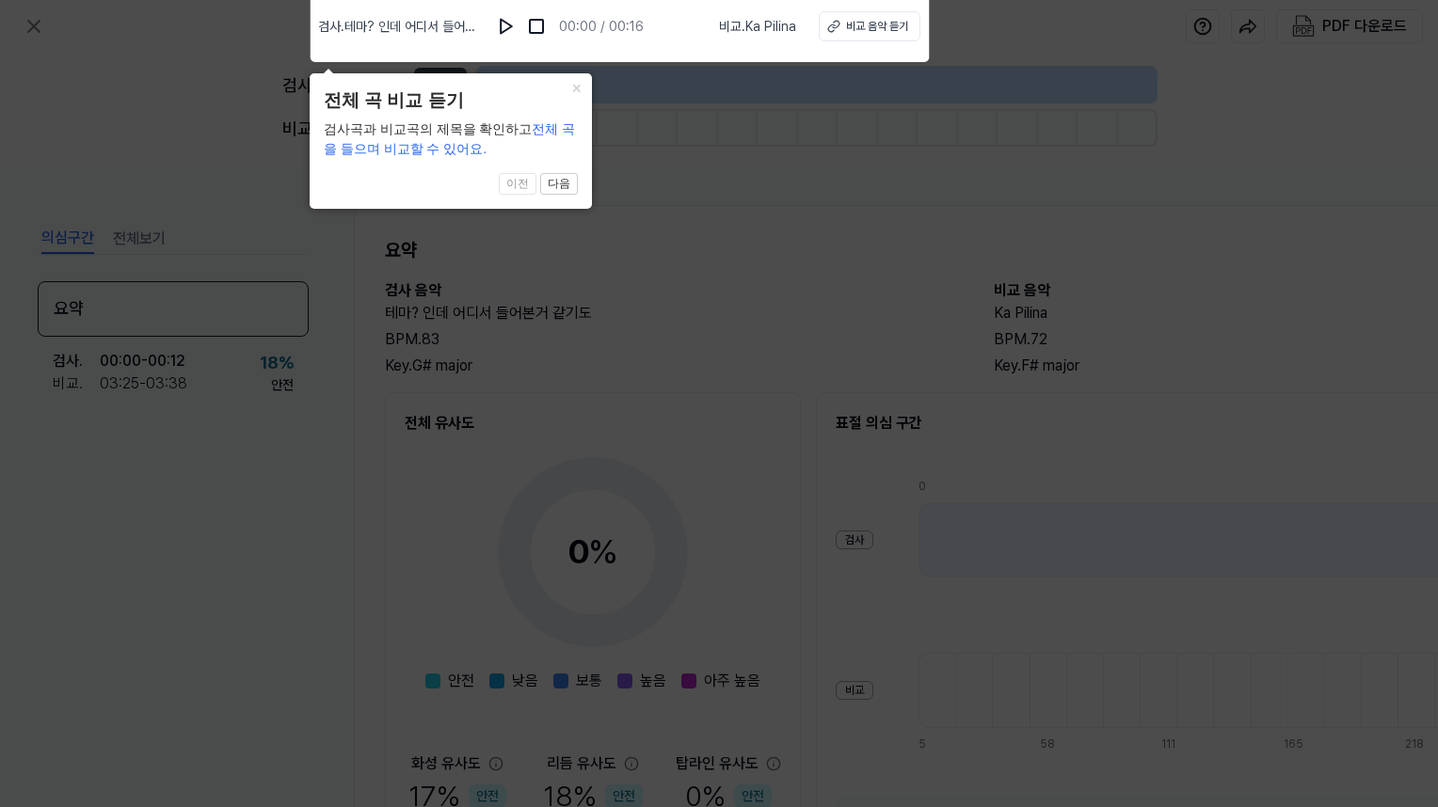
click at [804, 191] on icon at bounding box center [719, 399] width 1438 height 817
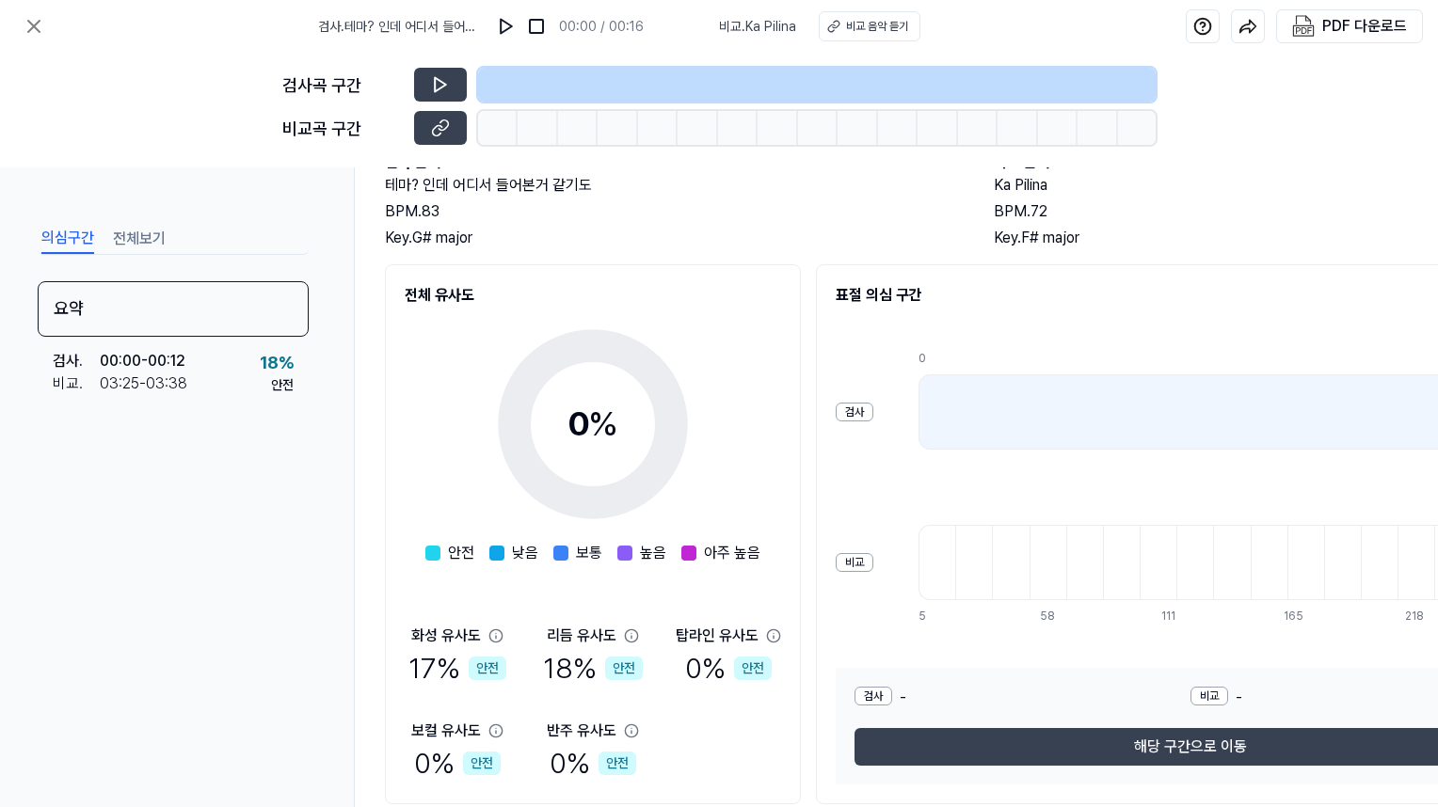
scroll to position [201, 0]
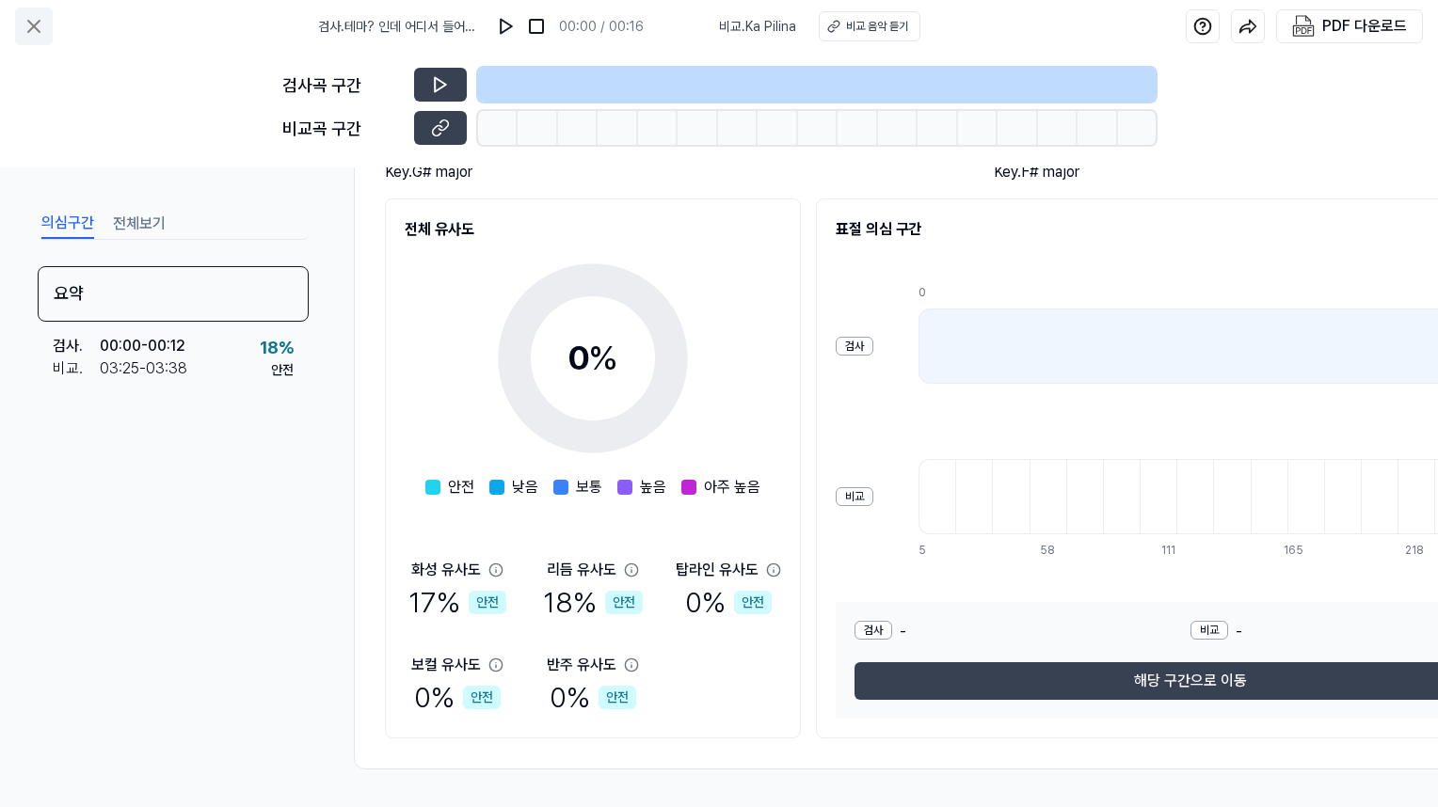
click at [41, 24] on icon at bounding box center [34, 26] width 23 height 23
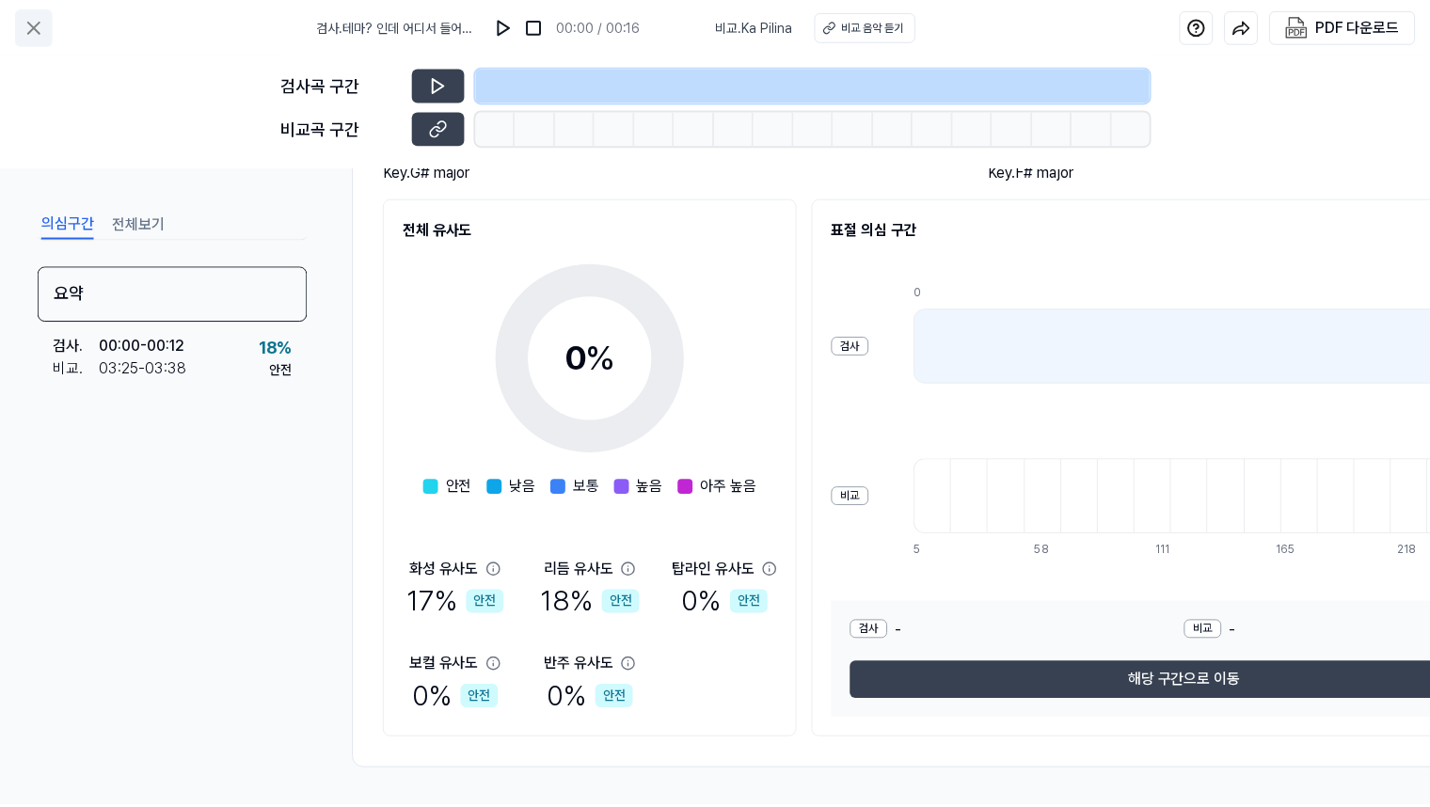
scroll to position [141, 0]
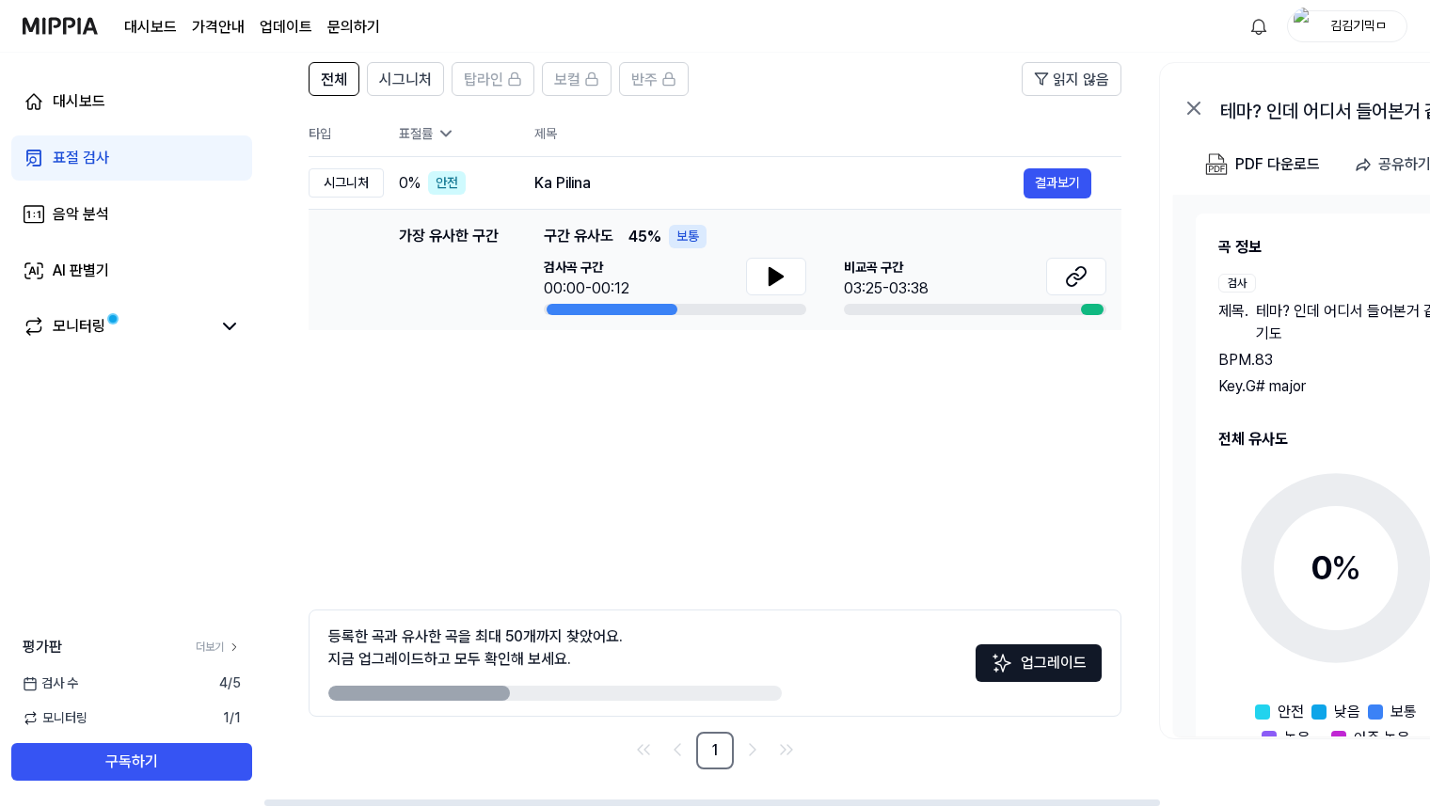
click at [1040, 667] on button "업그레이드" at bounding box center [1039, 664] width 126 height 38
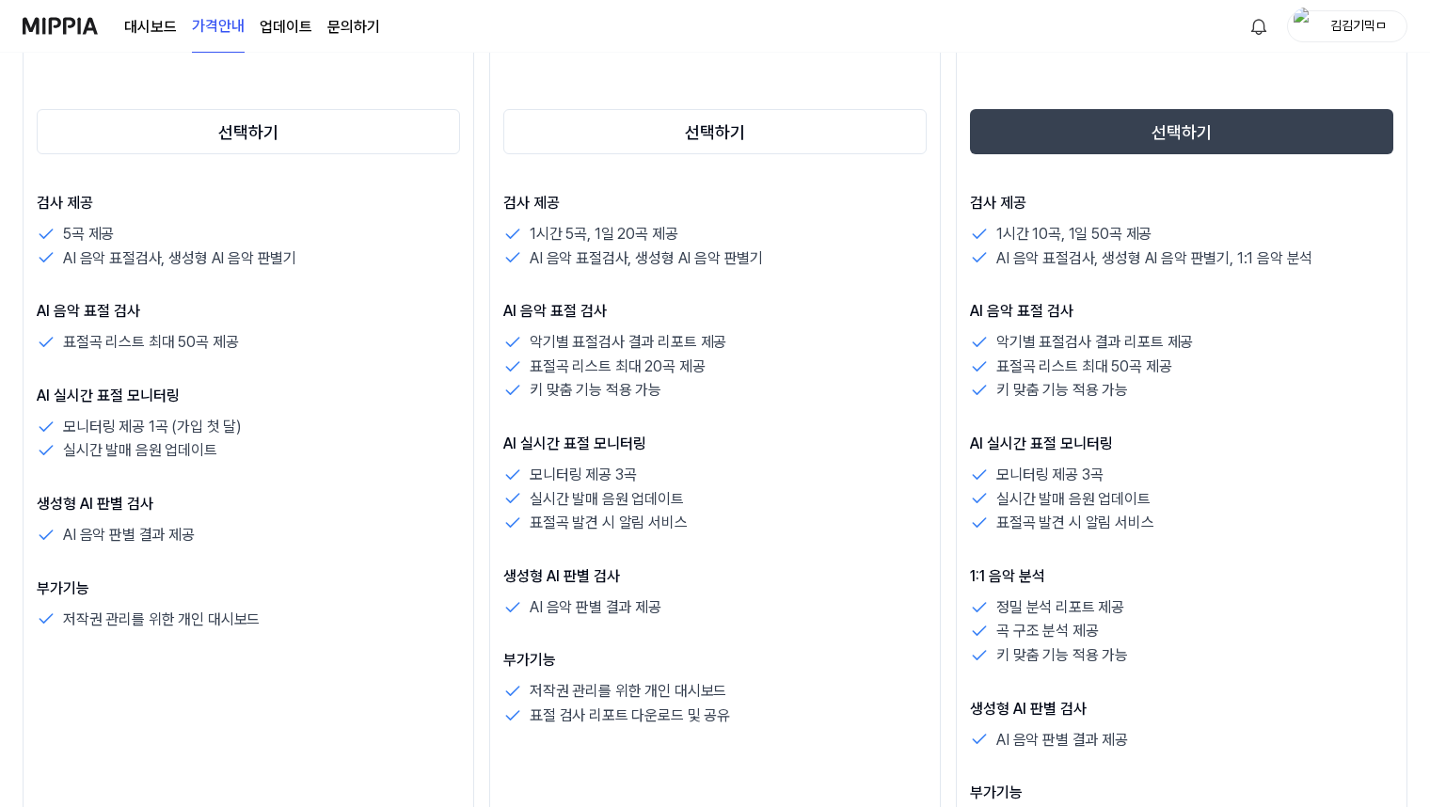
scroll to position [0, 0]
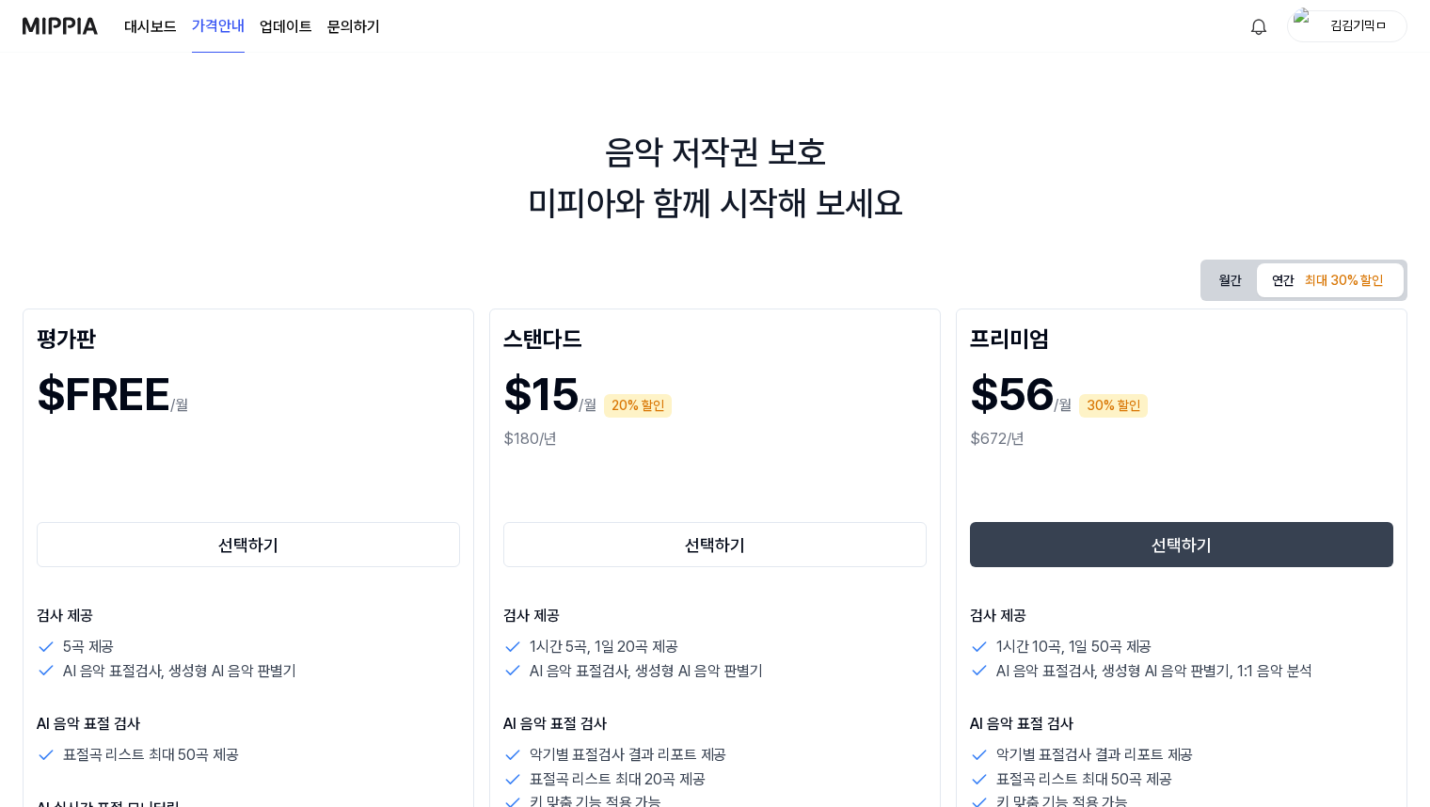
click at [148, 23] on link "대시보드" at bounding box center [150, 27] width 53 height 23
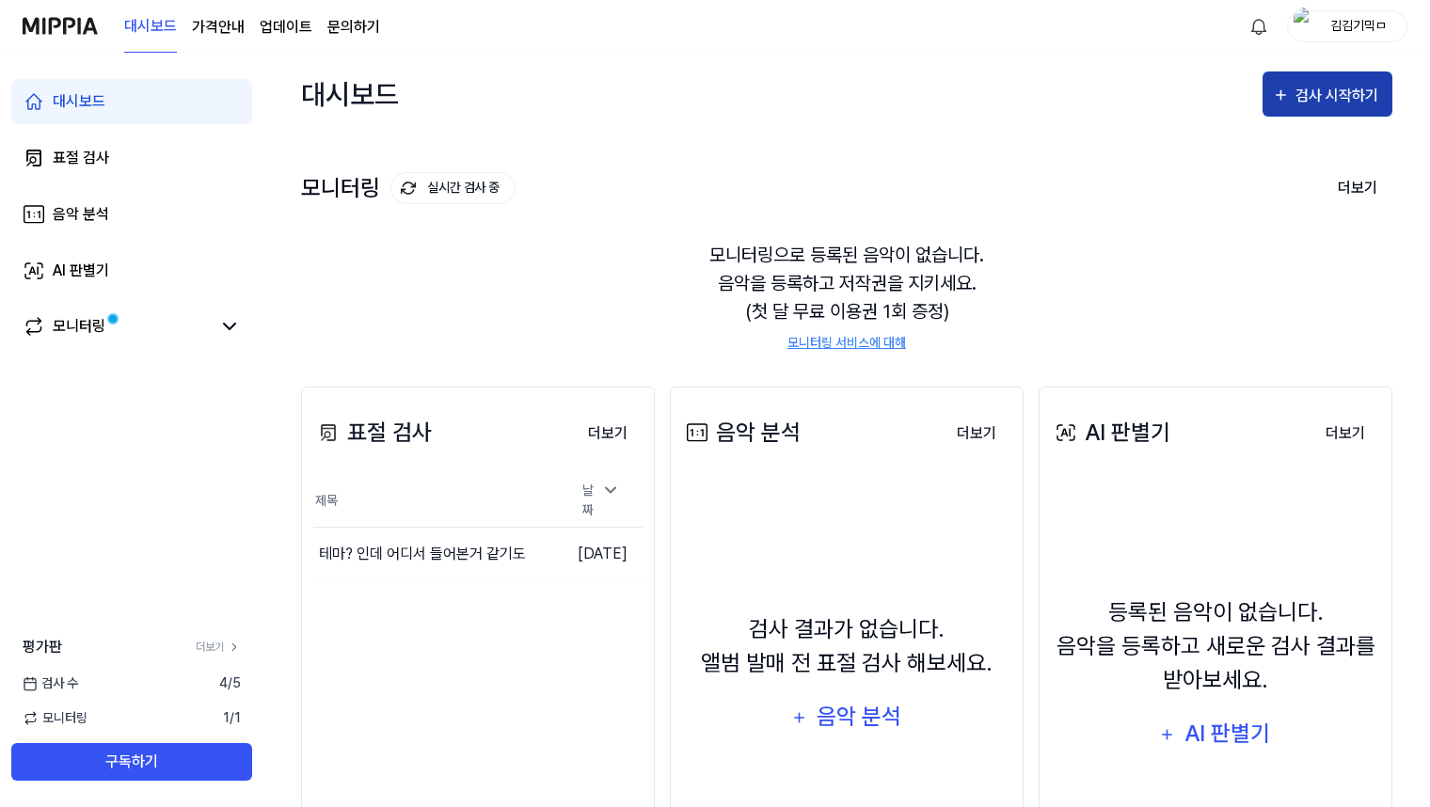
click at [1318, 85] on div "검사 시작하기" at bounding box center [1340, 96] width 88 height 24
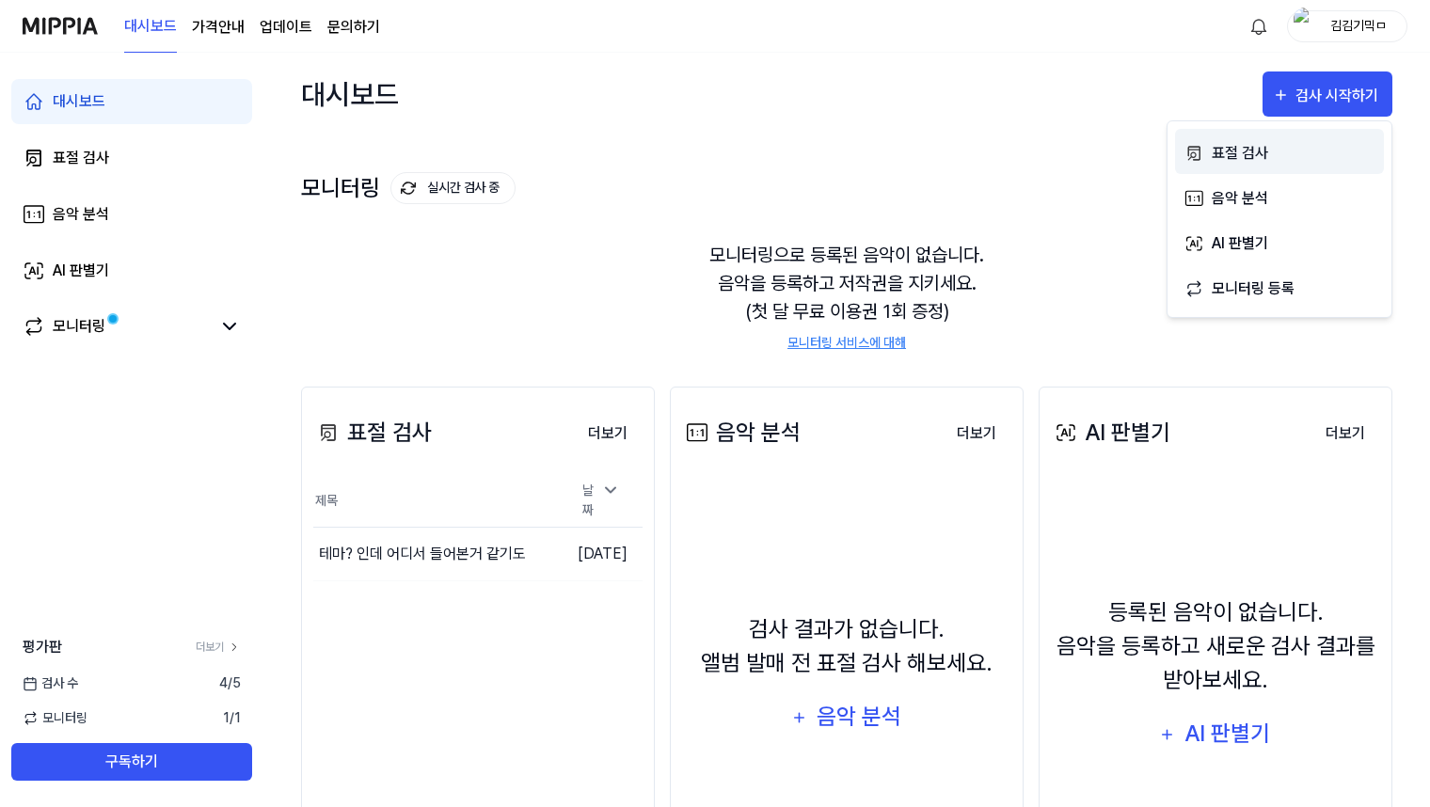
click at [1305, 143] on div "표절 검사" at bounding box center [1294, 153] width 164 height 24
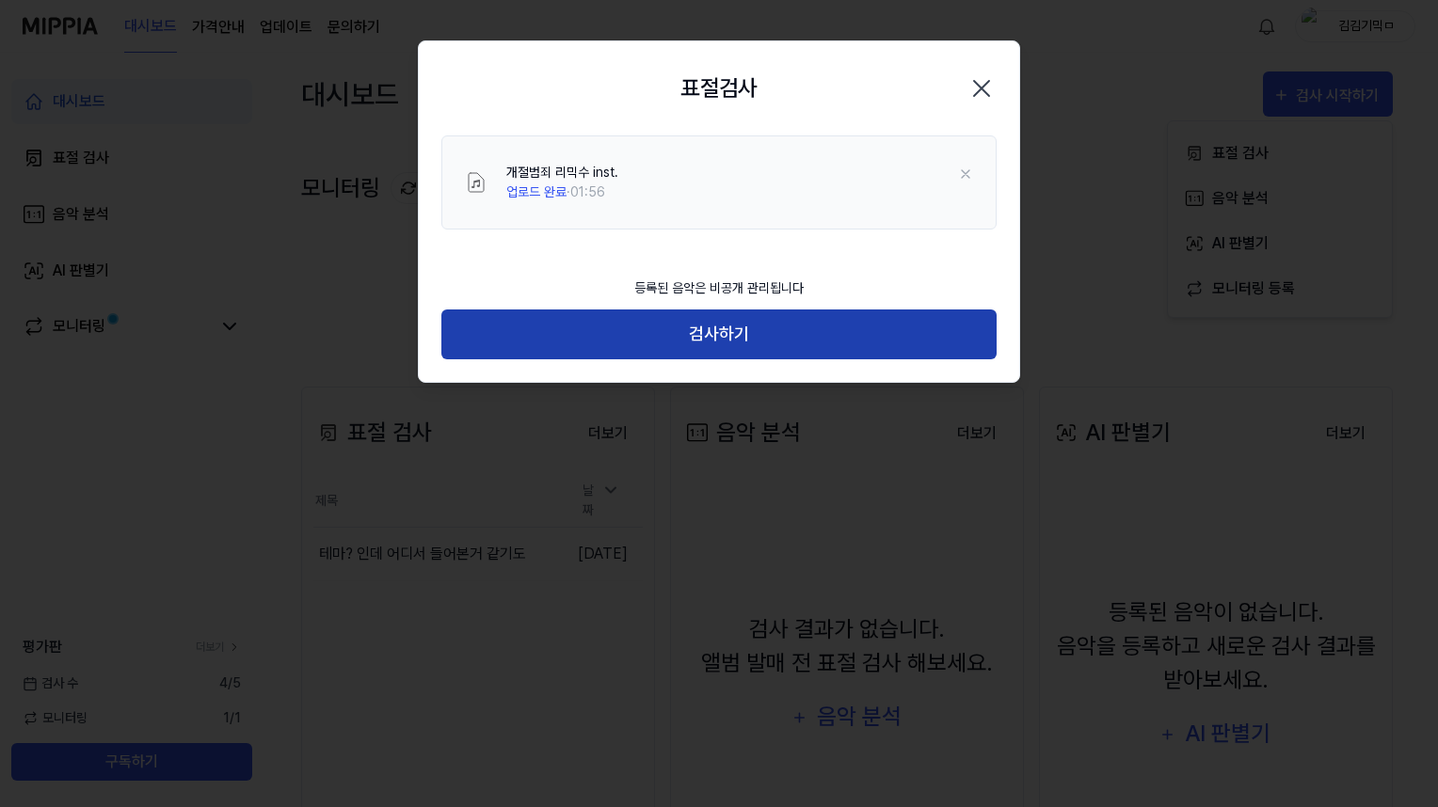
click at [804, 339] on button "검사하기" at bounding box center [718, 335] width 555 height 50
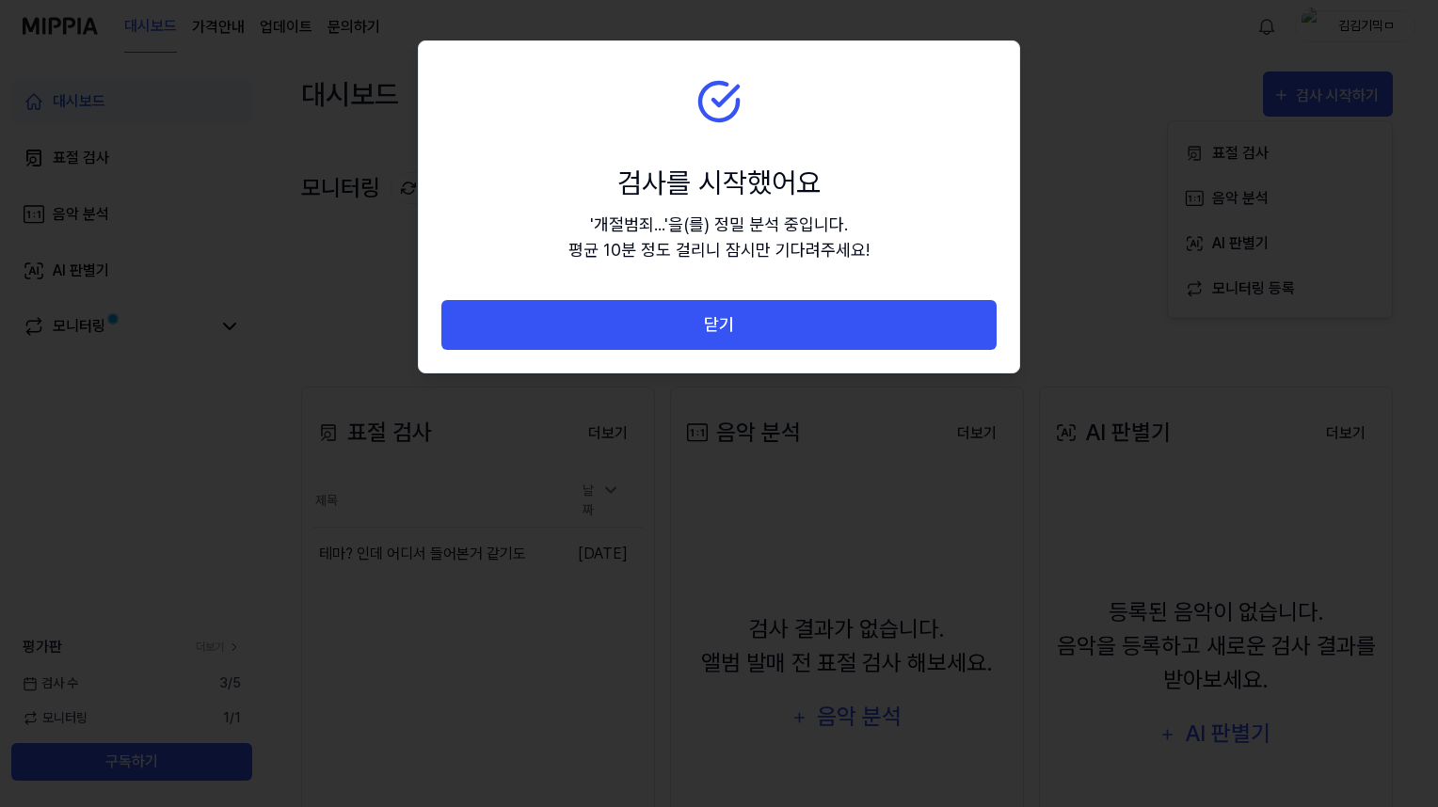
click at [804, 339] on button "닫기" at bounding box center [718, 325] width 555 height 50
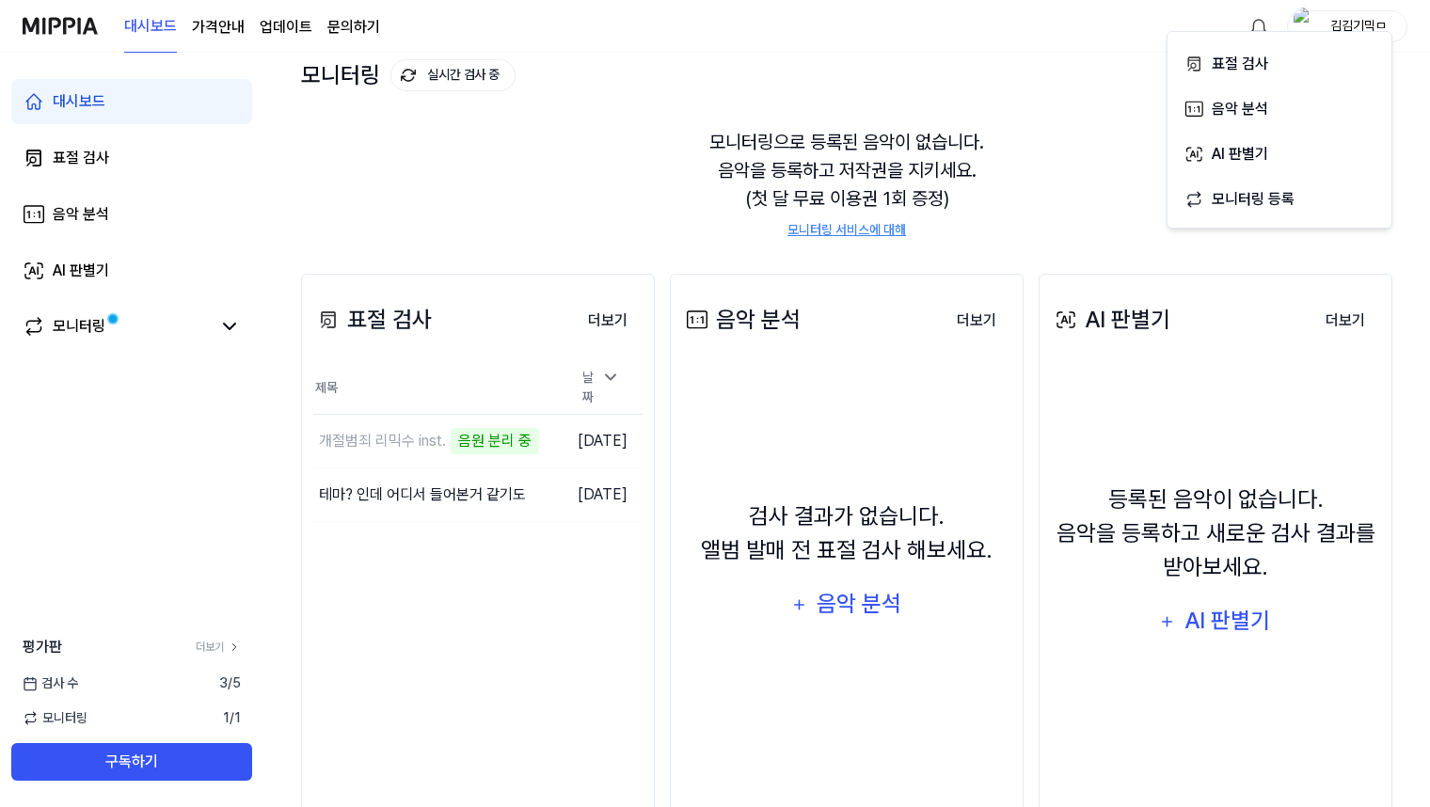
scroll to position [115, 0]
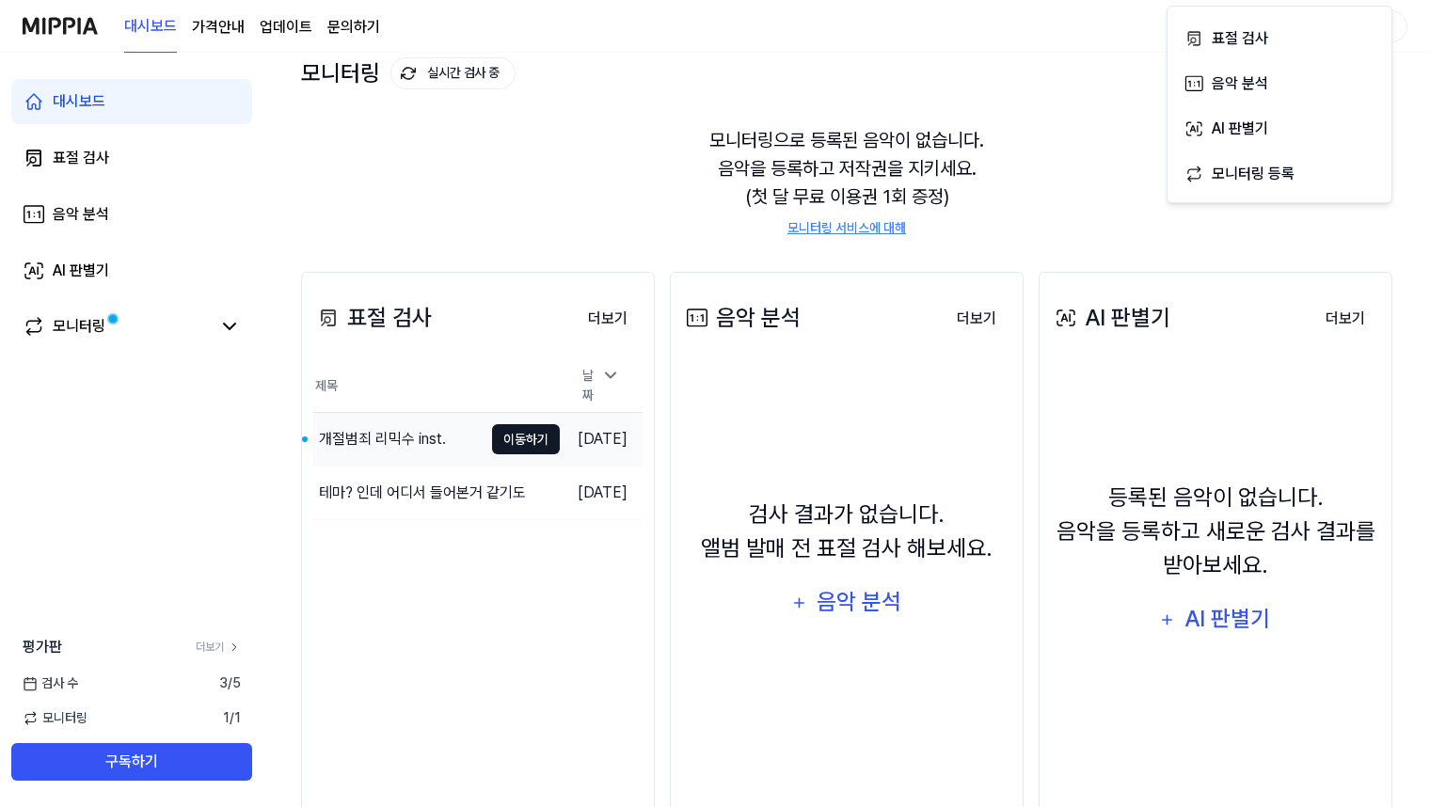
click at [492, 438] on button "이동하기" at bounding box center [526, 439] width 68 height 30
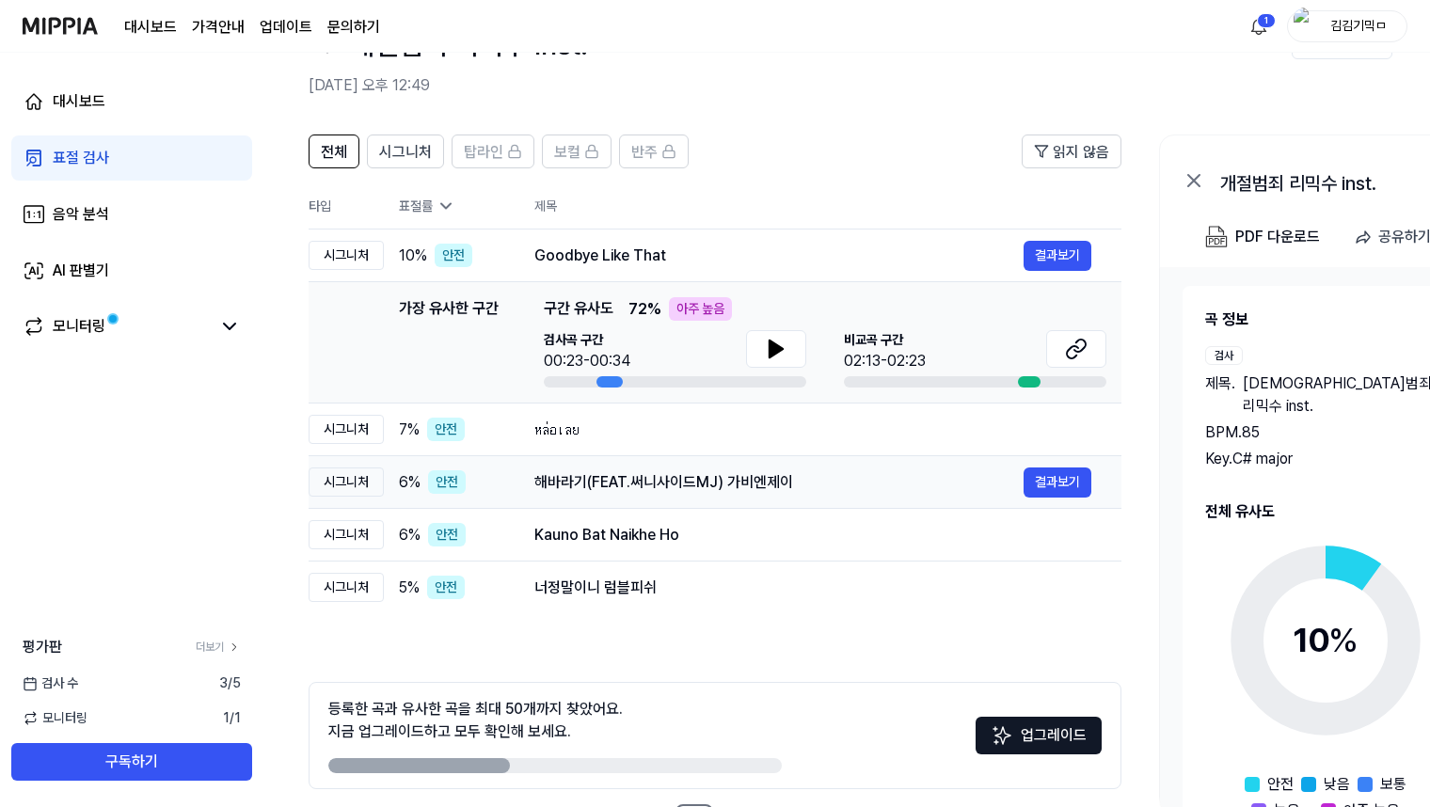
scroll to position [61, 0]
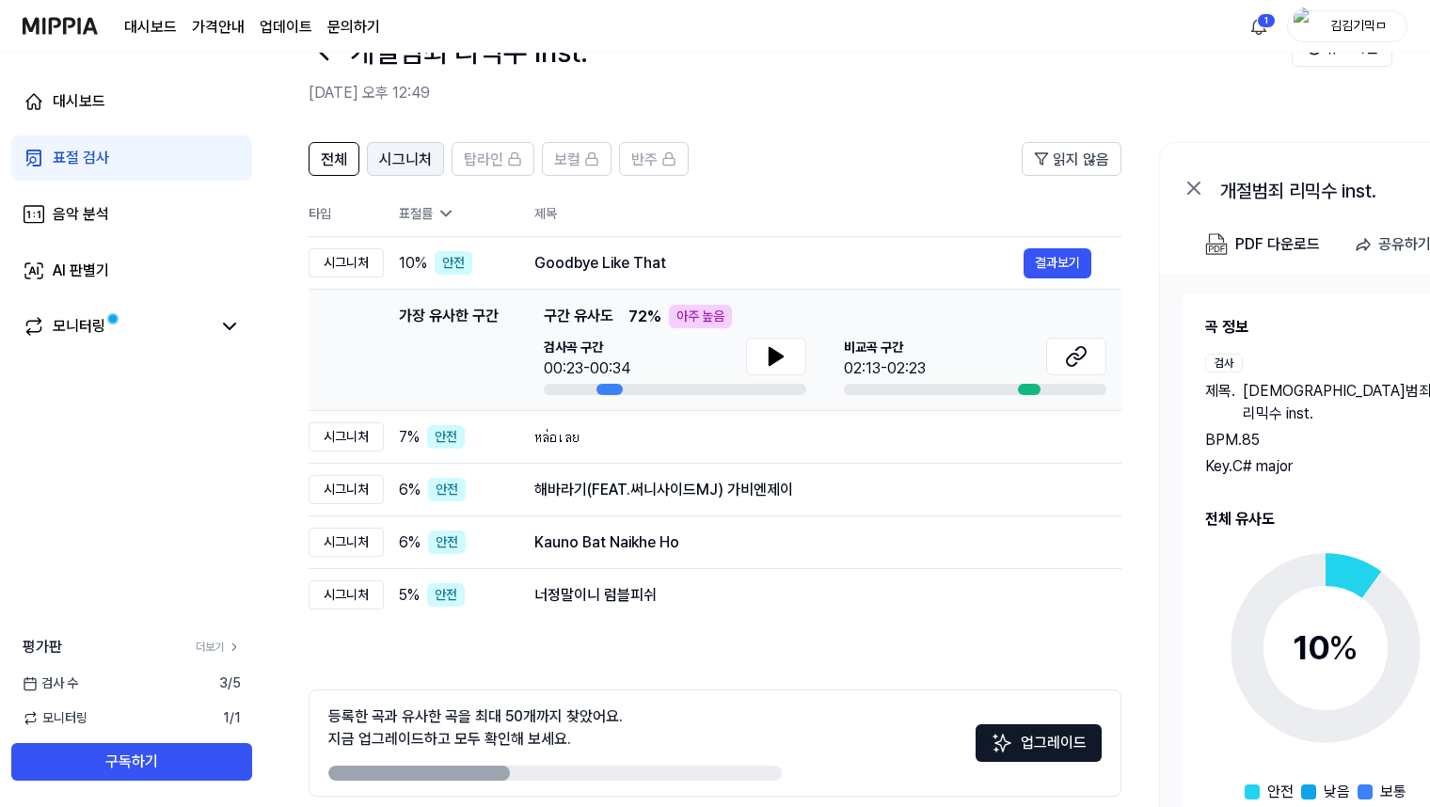
click at [415, 164] on span "시그니처" at bounding box center [405, 160] width 53 height 23
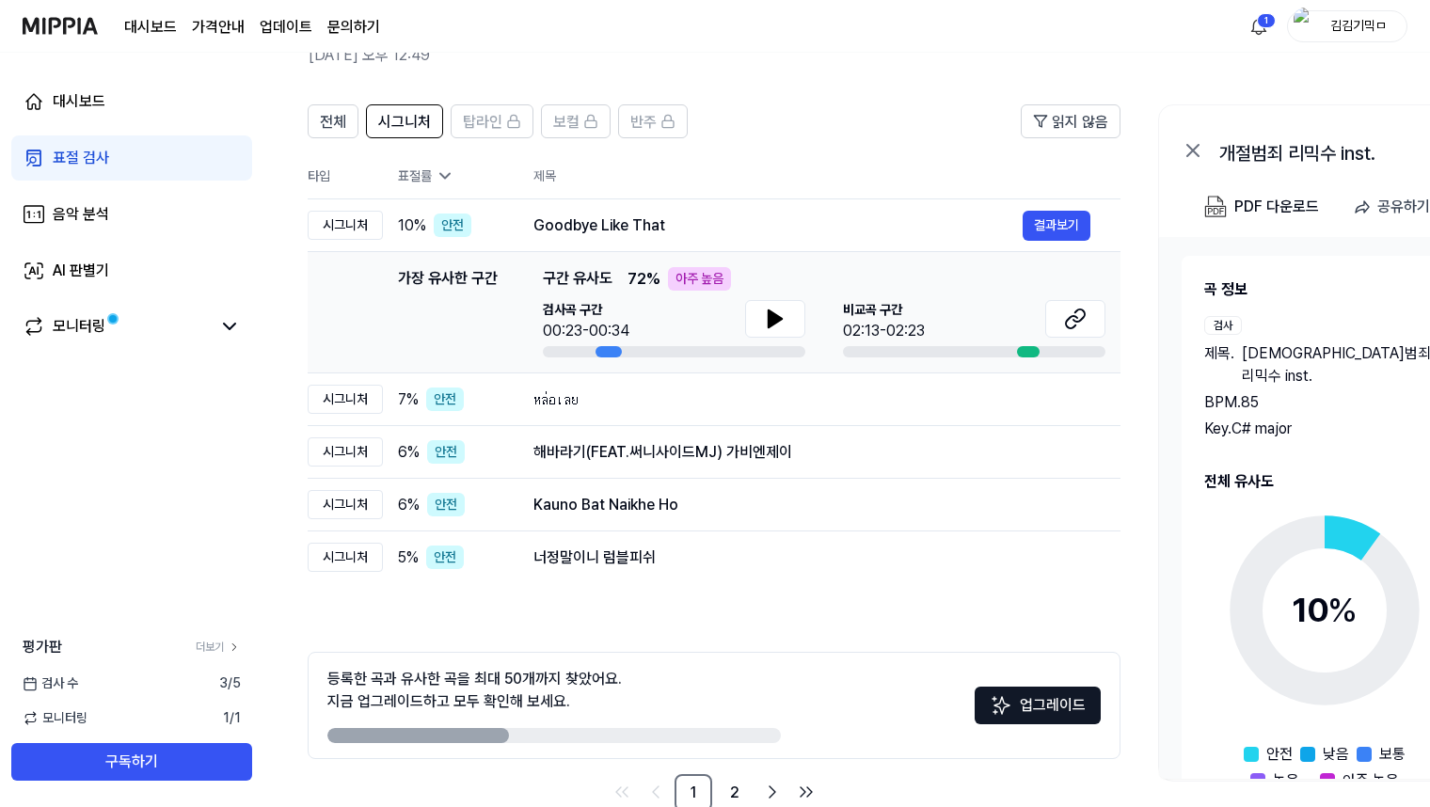
scroll to position [141, 0]
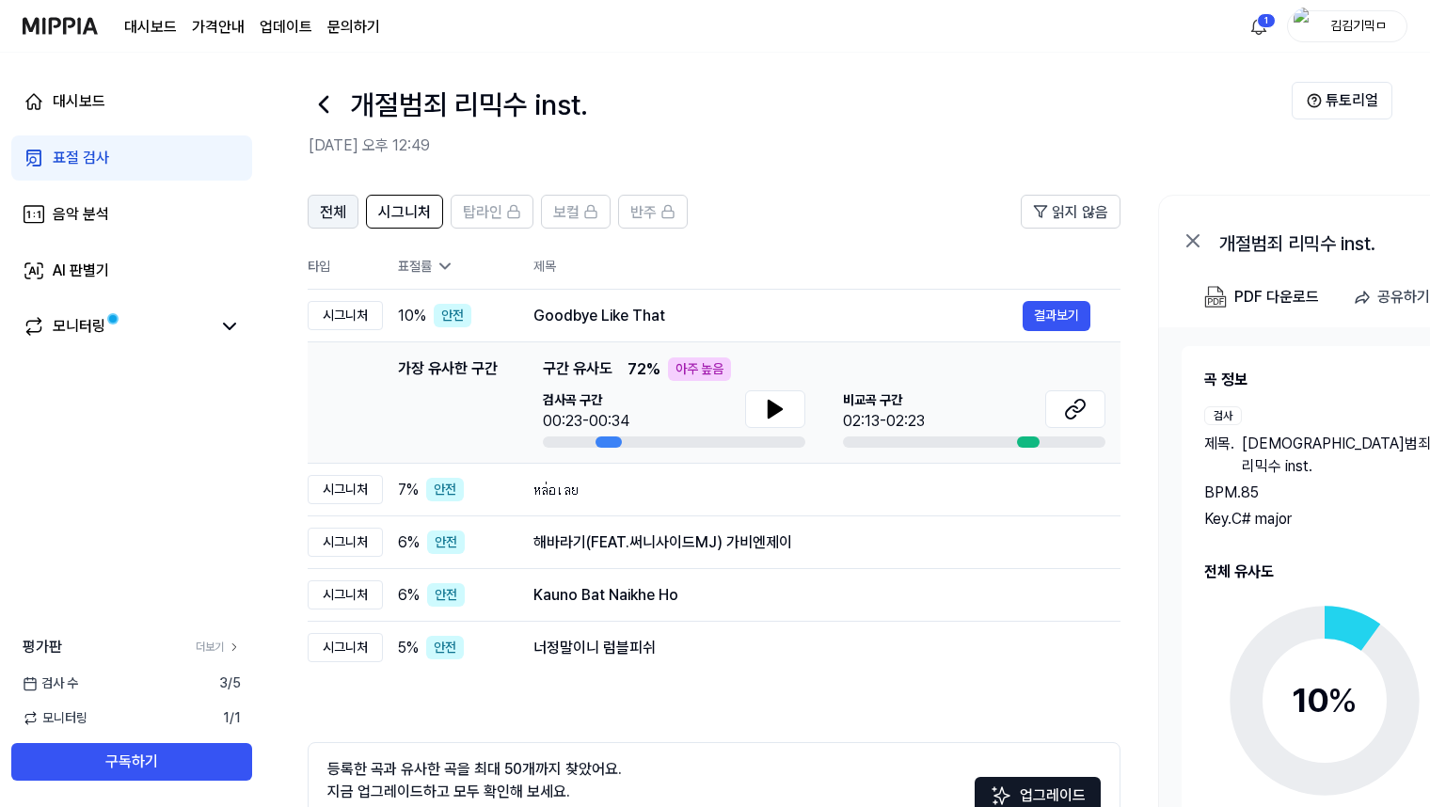
click at [343, 213] on span "전체" at bounding box center [333, 212] width 26 height 23
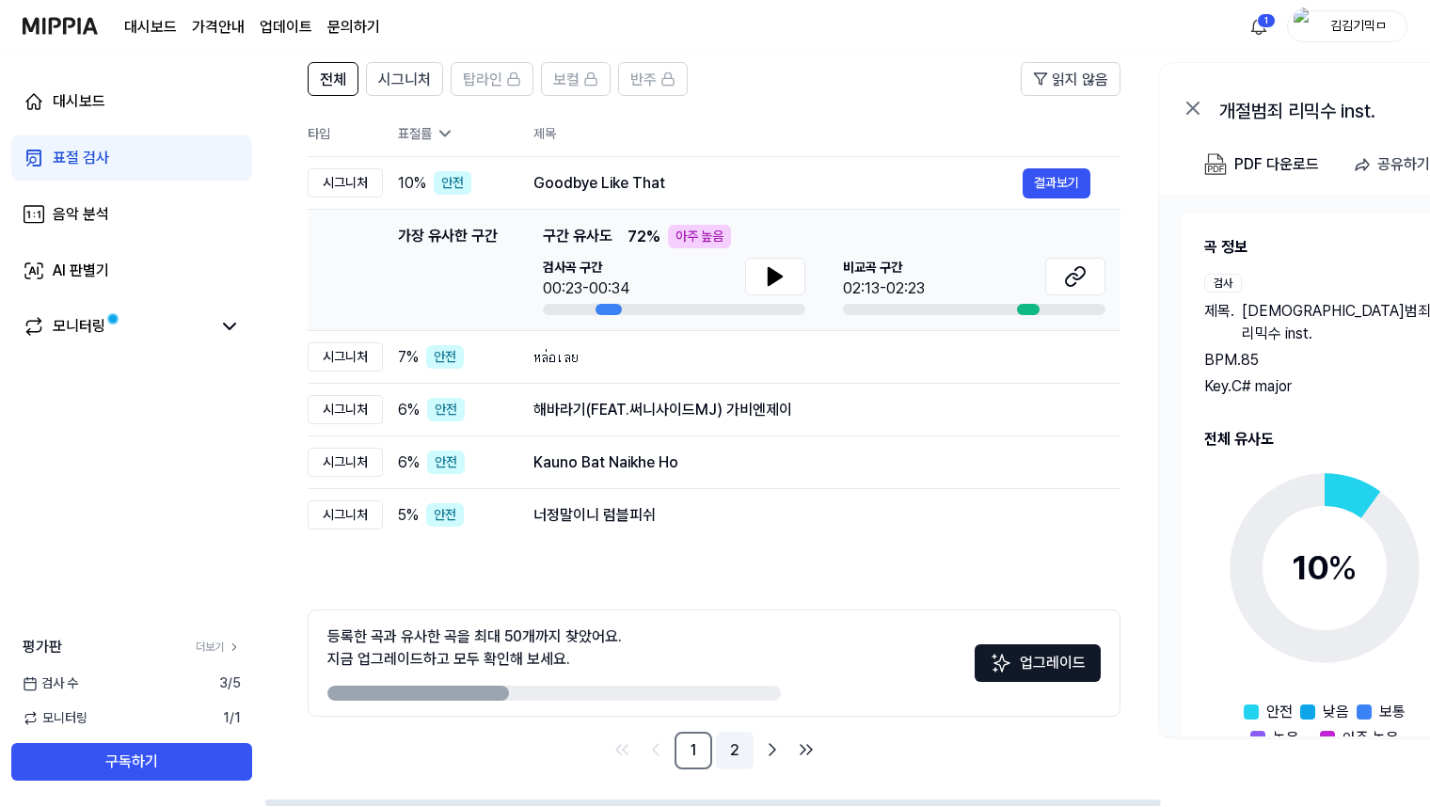
click at [731, 744] on link "2" at bounding box center [735, 751] width 38 height 38
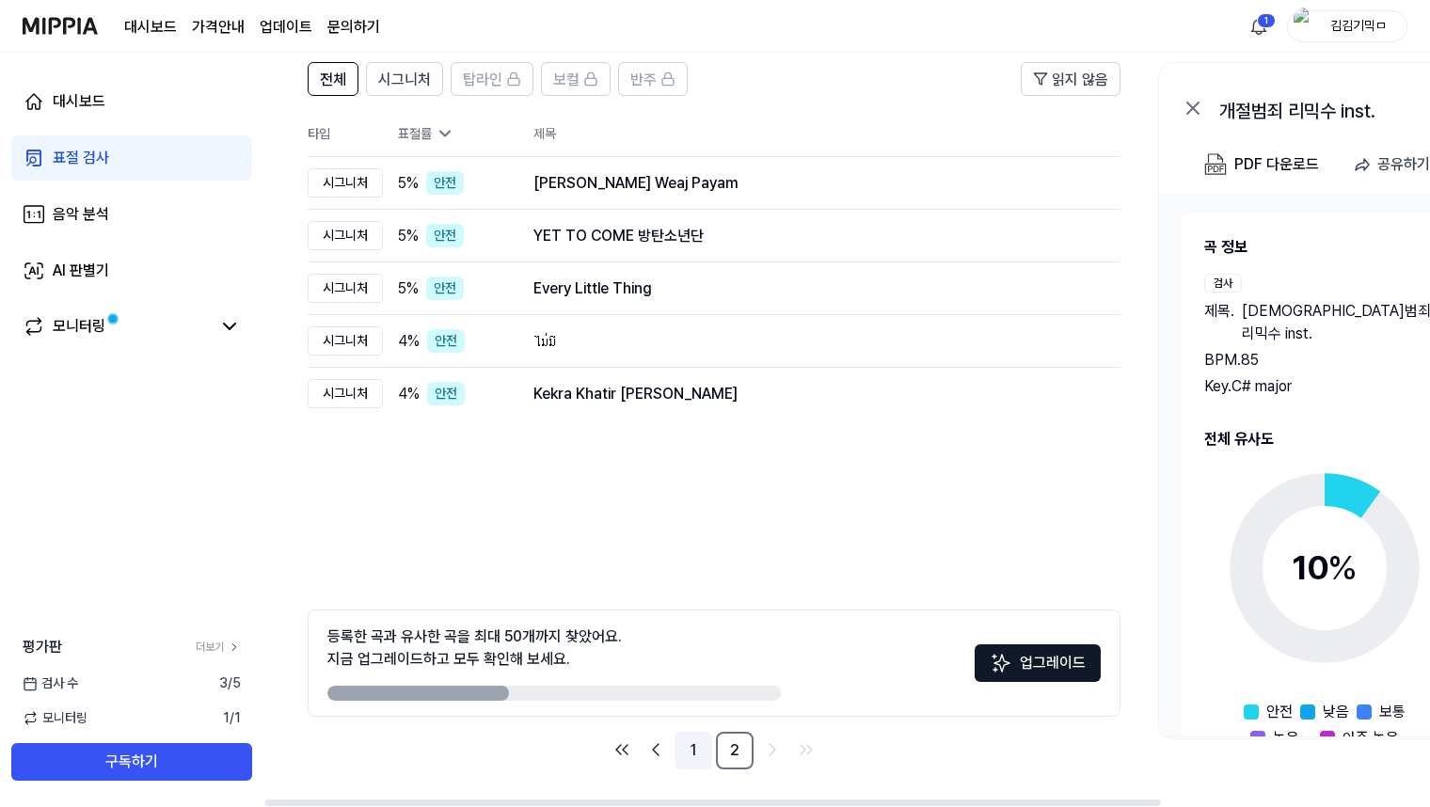
click at [700, 747] on link "1" at bounding box center [694, 751] width 38 height 38
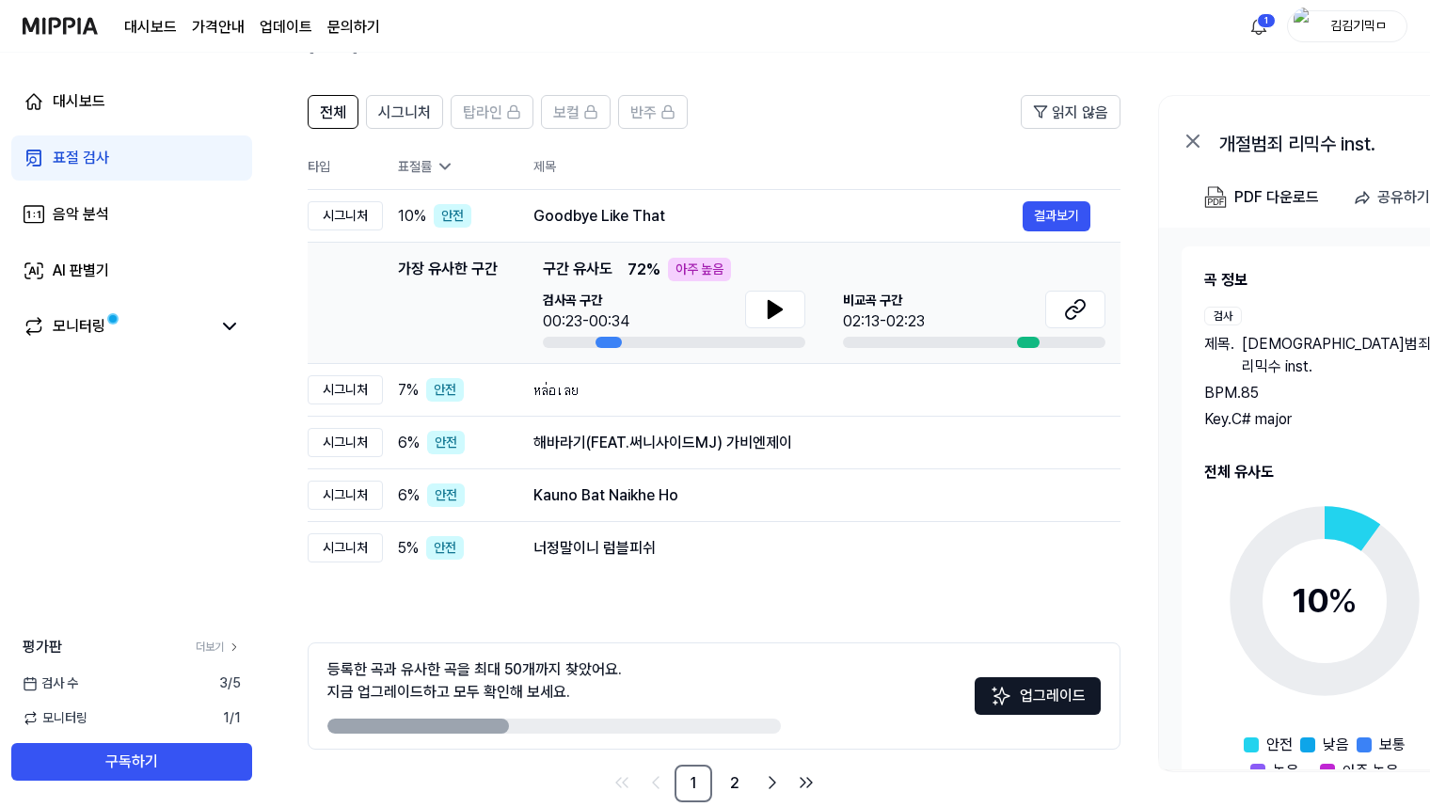
scroll to position [0, 0]
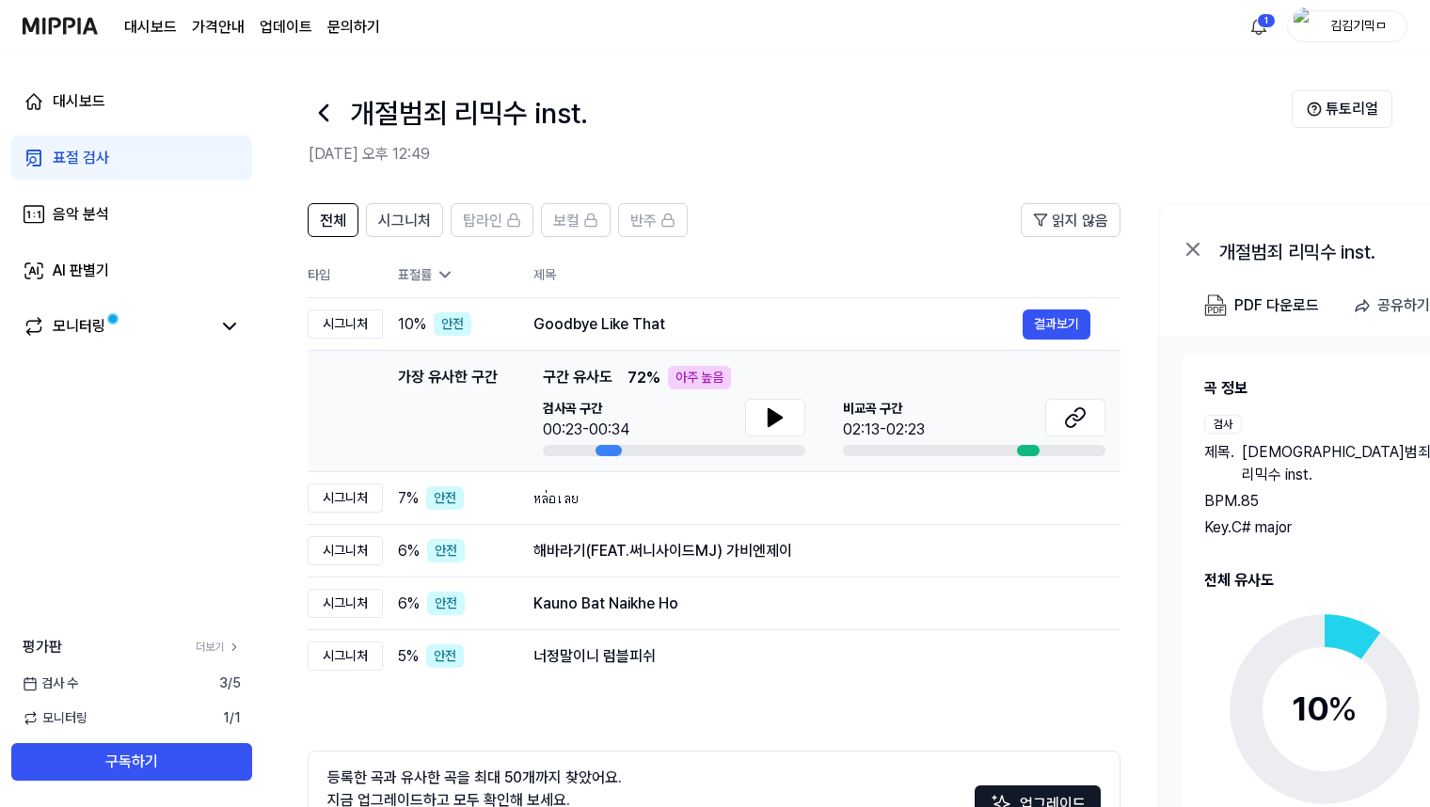
click at [320, 113] on icon at bounding box center [324, 112] width 8 height 15
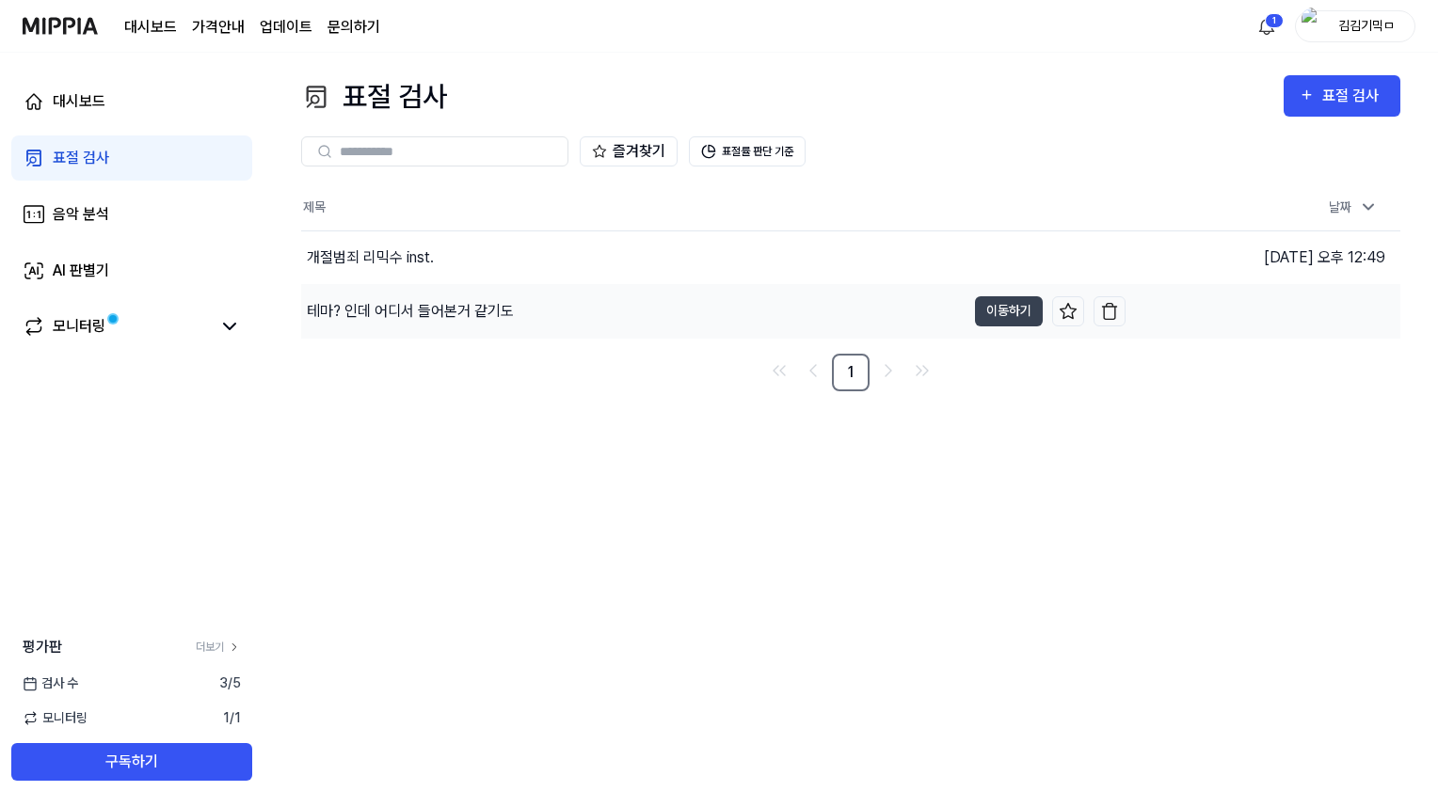
click at [464, 317] on div "테마? 인데 어디서 들어본거 같기도" at bounding box center [410, 311] width 207 height 23
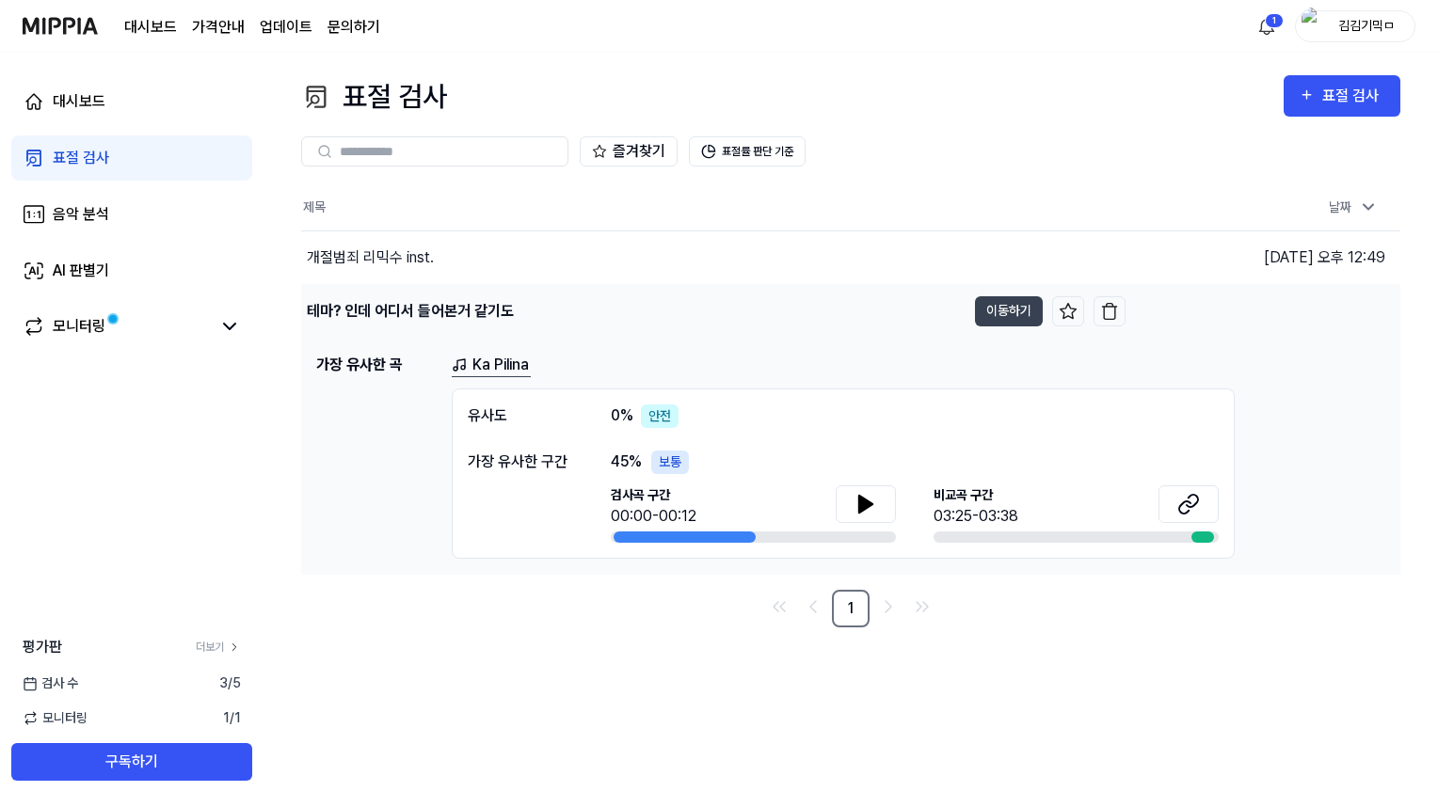
click at [844, 311] on div "테마? 인데 어디서 들어본거 같기도" at bounding box center [633, 311] width 664 height 53
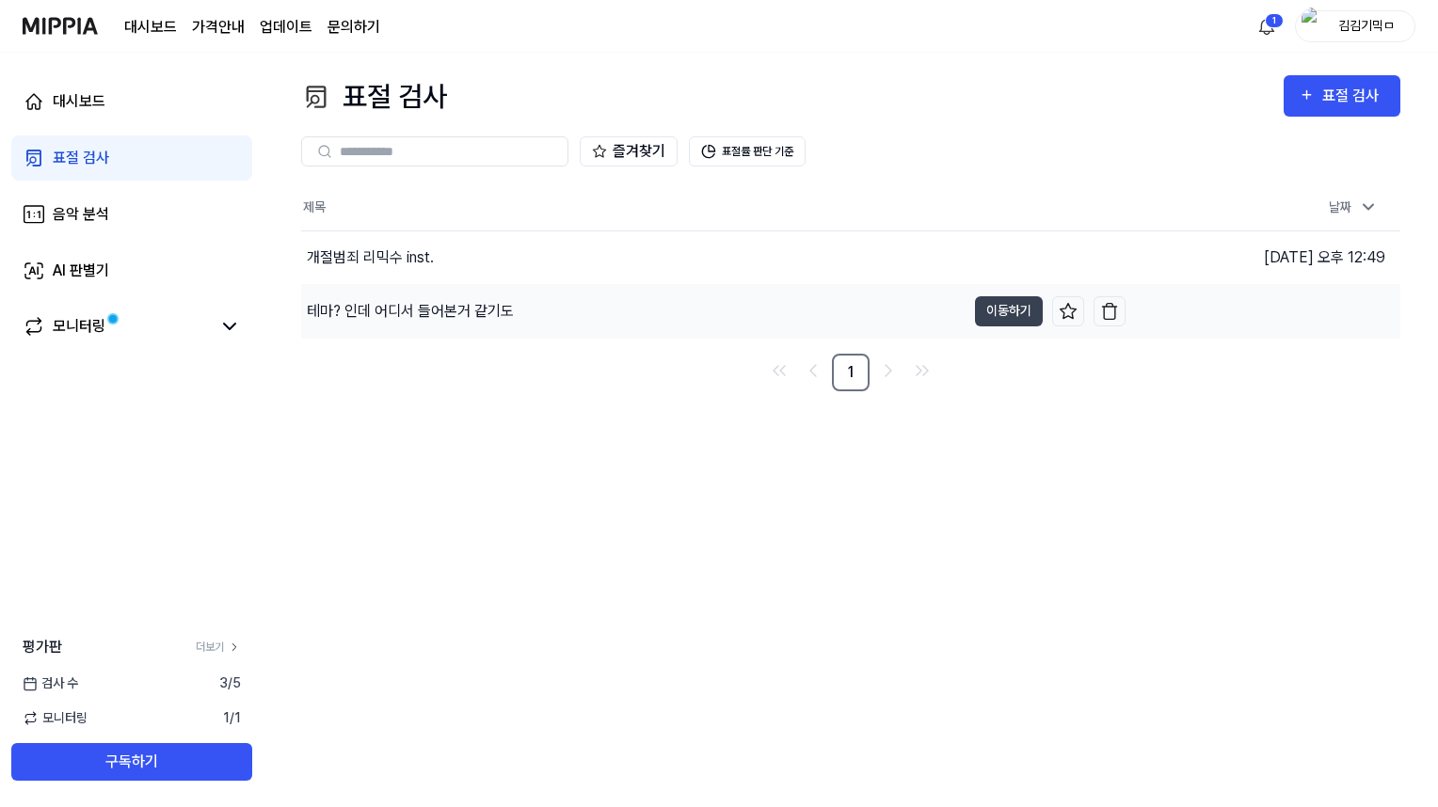
click at [844, 311] on div "테마? 인데 어디서 들어본거 같기도" at bounding box center [633, 311] width 664 height 53
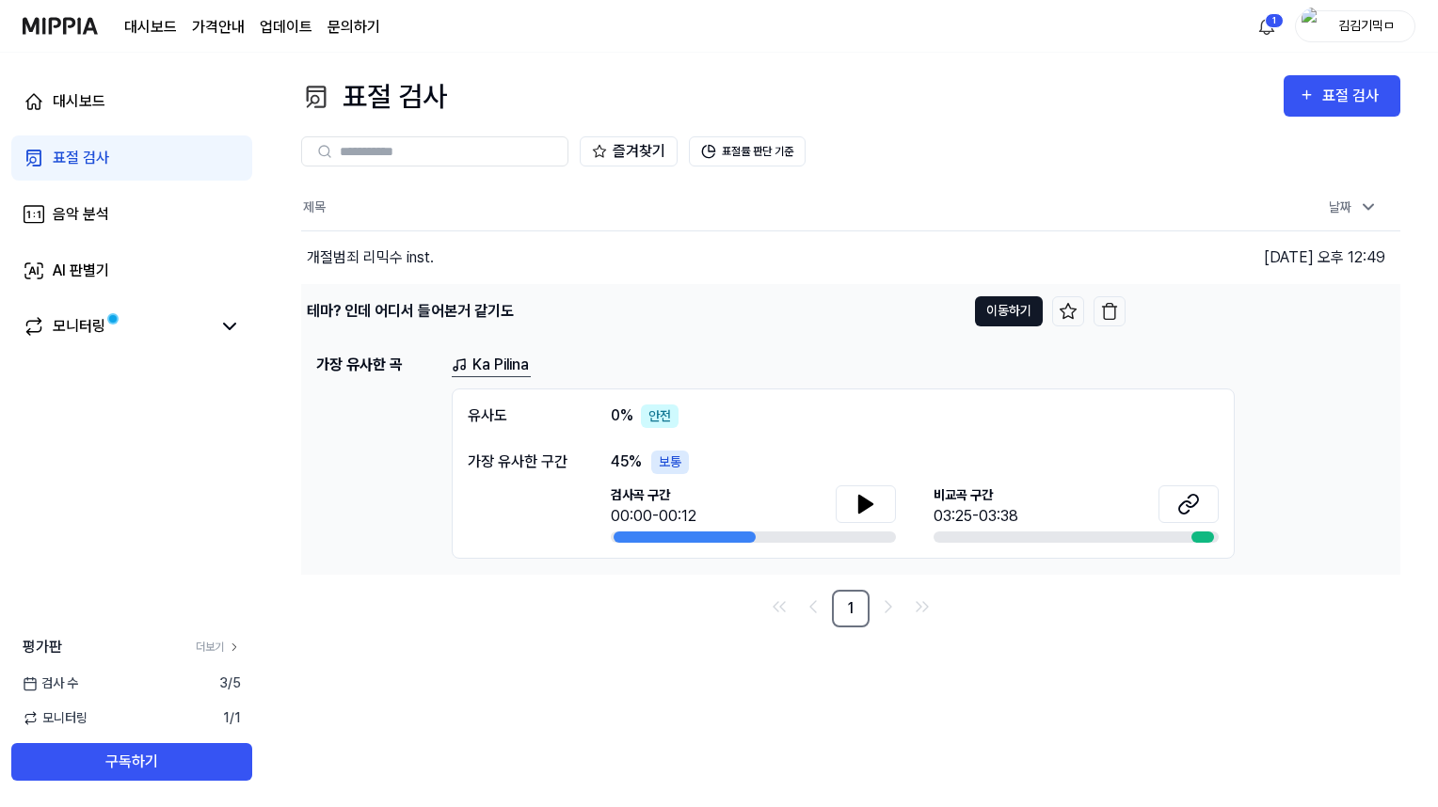
click at [991, 309] on button "이동하기" at bounding box center [1009, 311] width 68 height 30
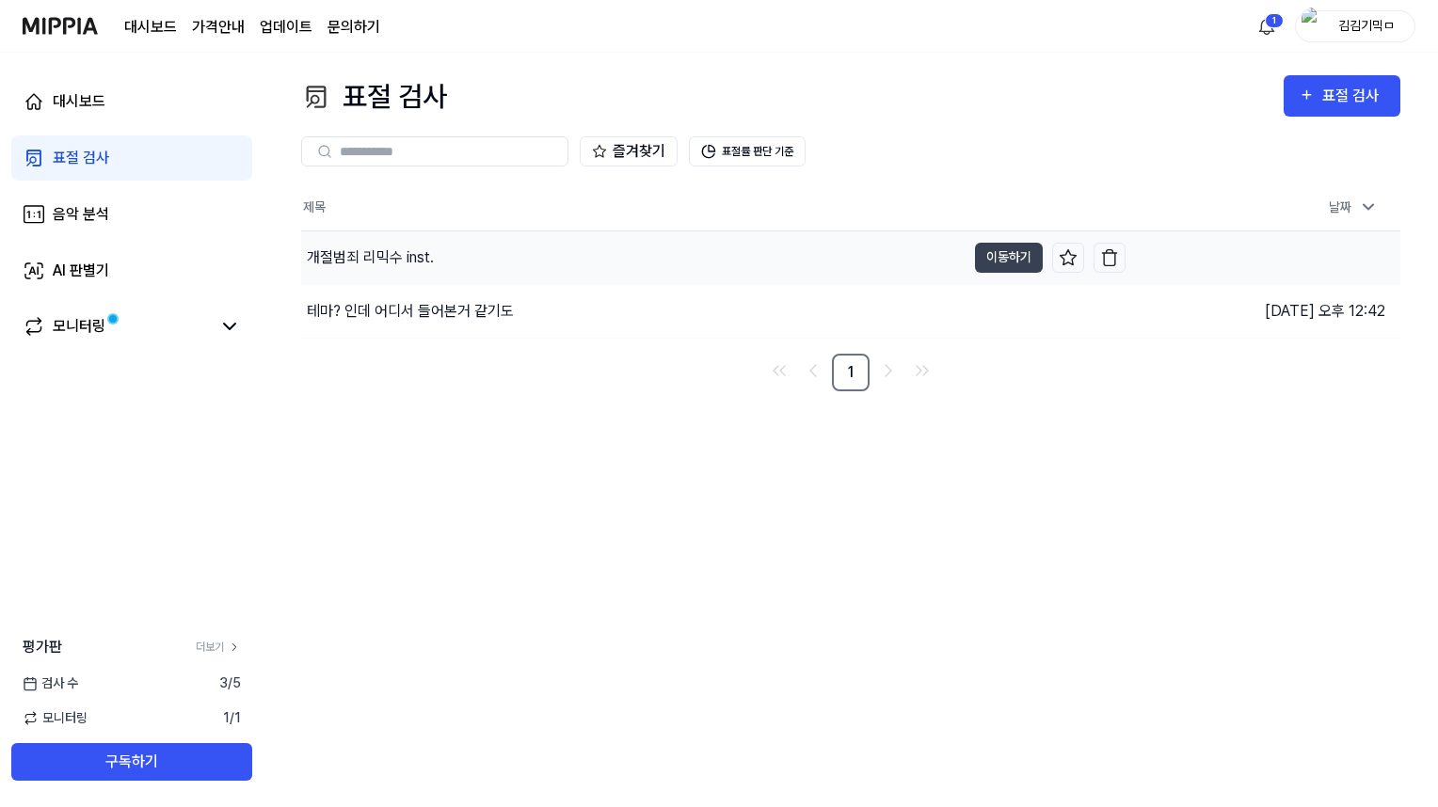
click at [440, 271] on div "개절범죄 리믹수 inst." at bounding box center [633, 258] width 664 height 53
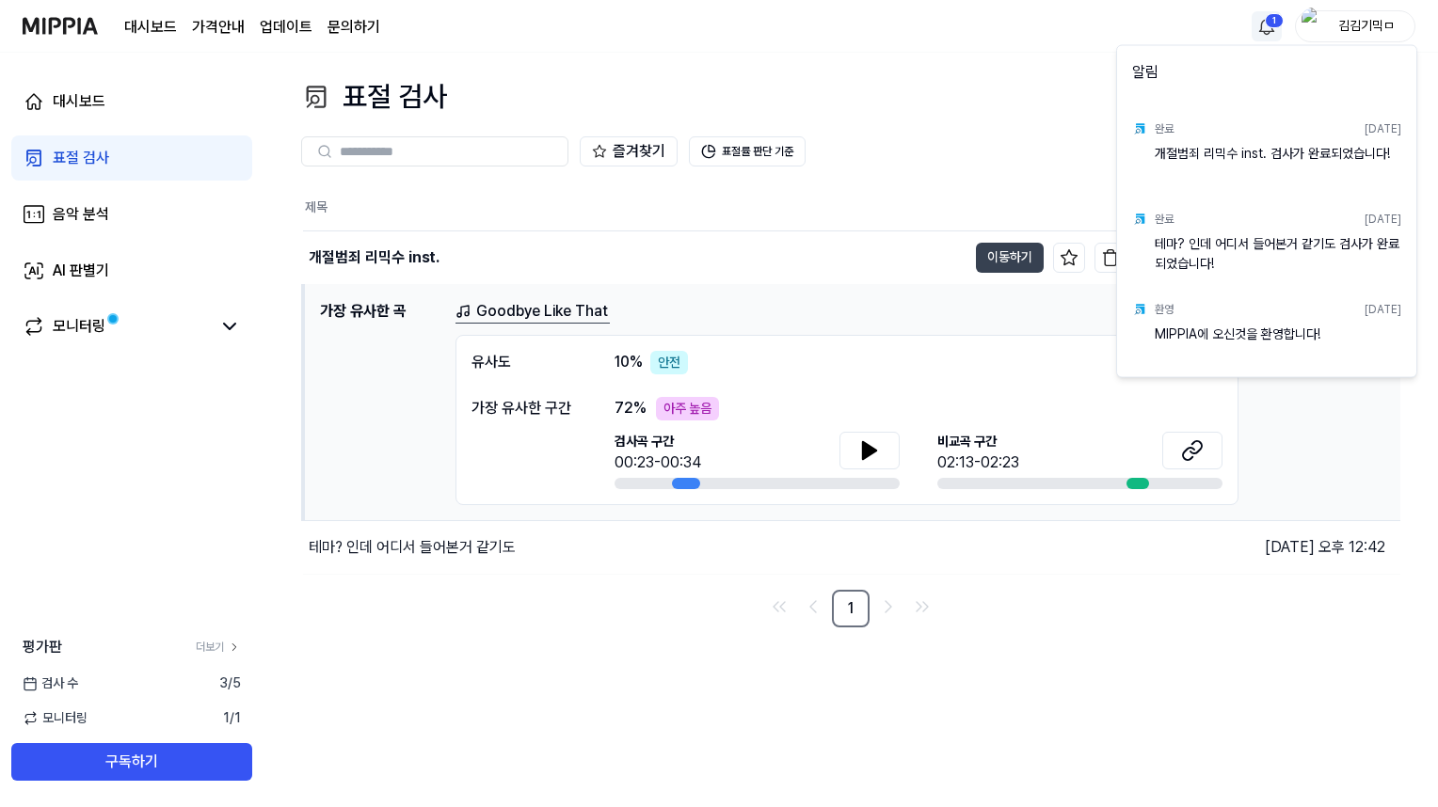
click at [1256, 33] on html "대시보드 가격안내 업데이트 문의하기 1 김김기믹ㅁ 대시보드 표절 검사 음악 분석 AI 판별기 모니터링 평가판 더보기 검사 [DATE] 모니터링…" at bounding box center [719, 403] width 1438 height 807
click at [1259, 30] on html "대시보드 가격안내 업데이트 문의하기 김김기믹ㅁ 대시보드 표절 검사 음악 분석 AI 판별기 모니터링 평가판 더보기 검사 [DATE] 모니터링 1…" at bounding box center [719, 403] width 1438 height 807
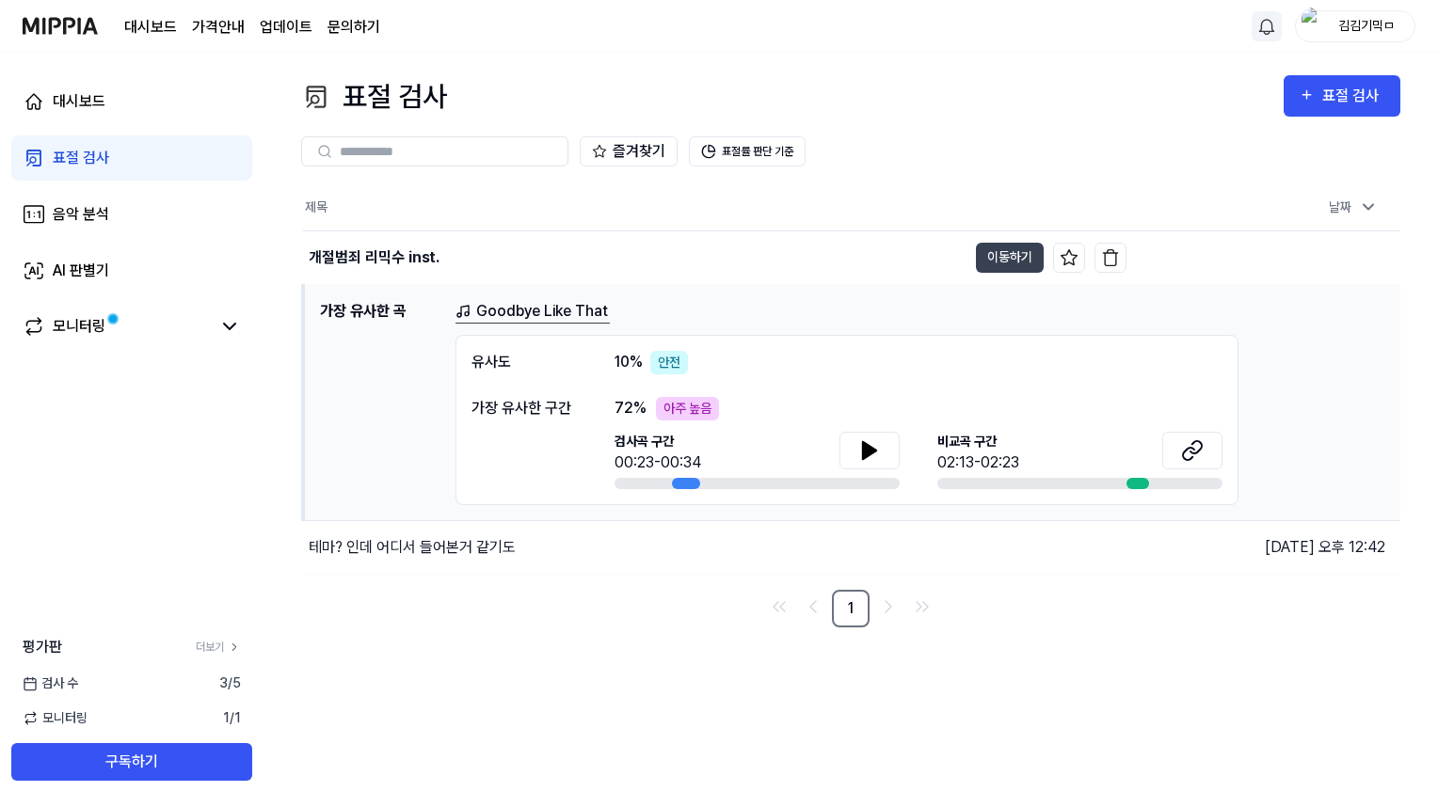
click at [153, 29] on link "대시보드" at bounding box center [150, 27] width 53 height 23
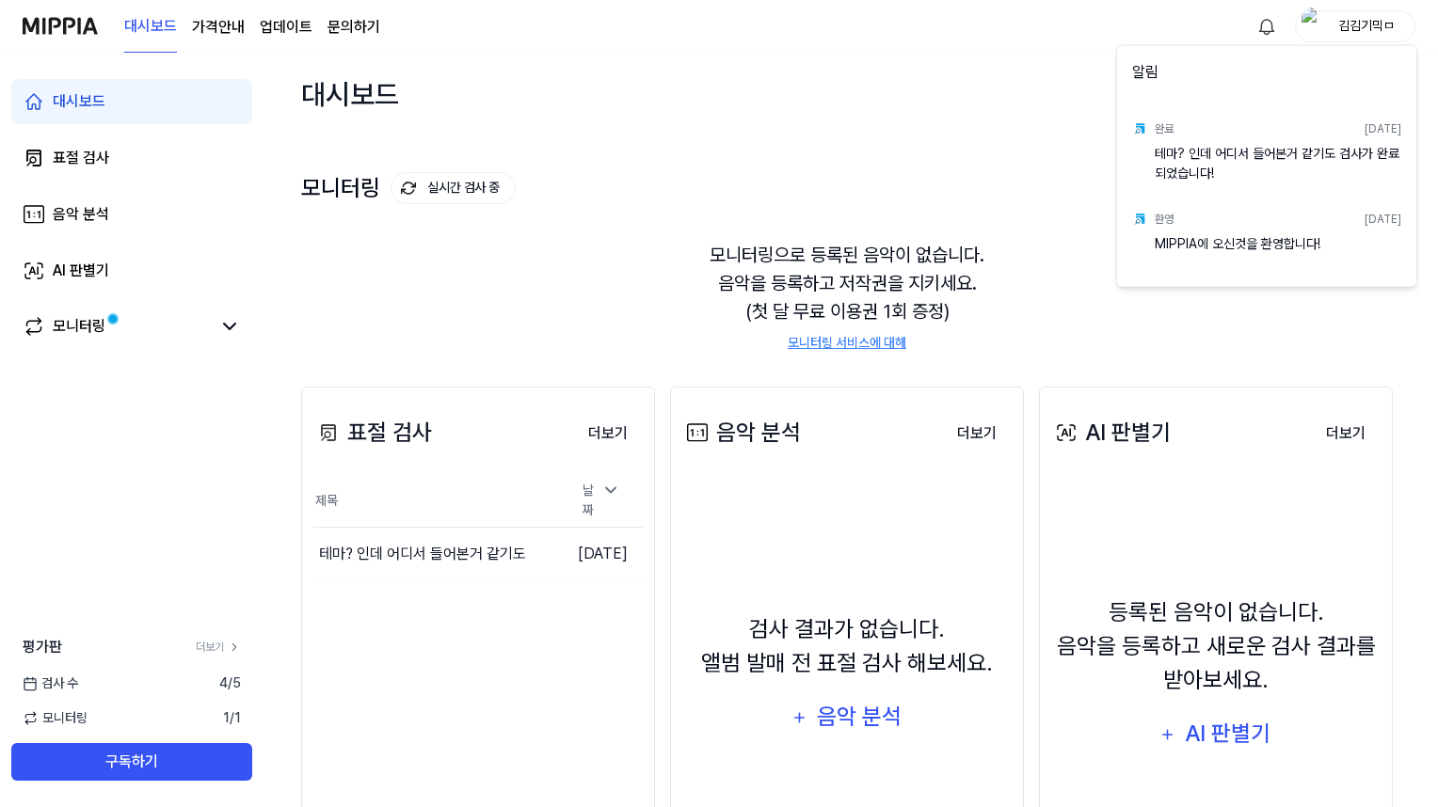
click at [1265, 32] on html "대시보드 가격안내 업데이트 문의하기 김김기믹ㅁ 대시보드 표절 검사 음악 분석 AI 판별기 모니터링 평가판 더보기 검사 수 4 / 5 모니터링 …" at bounding box center [719, 403] width 1438 height 807
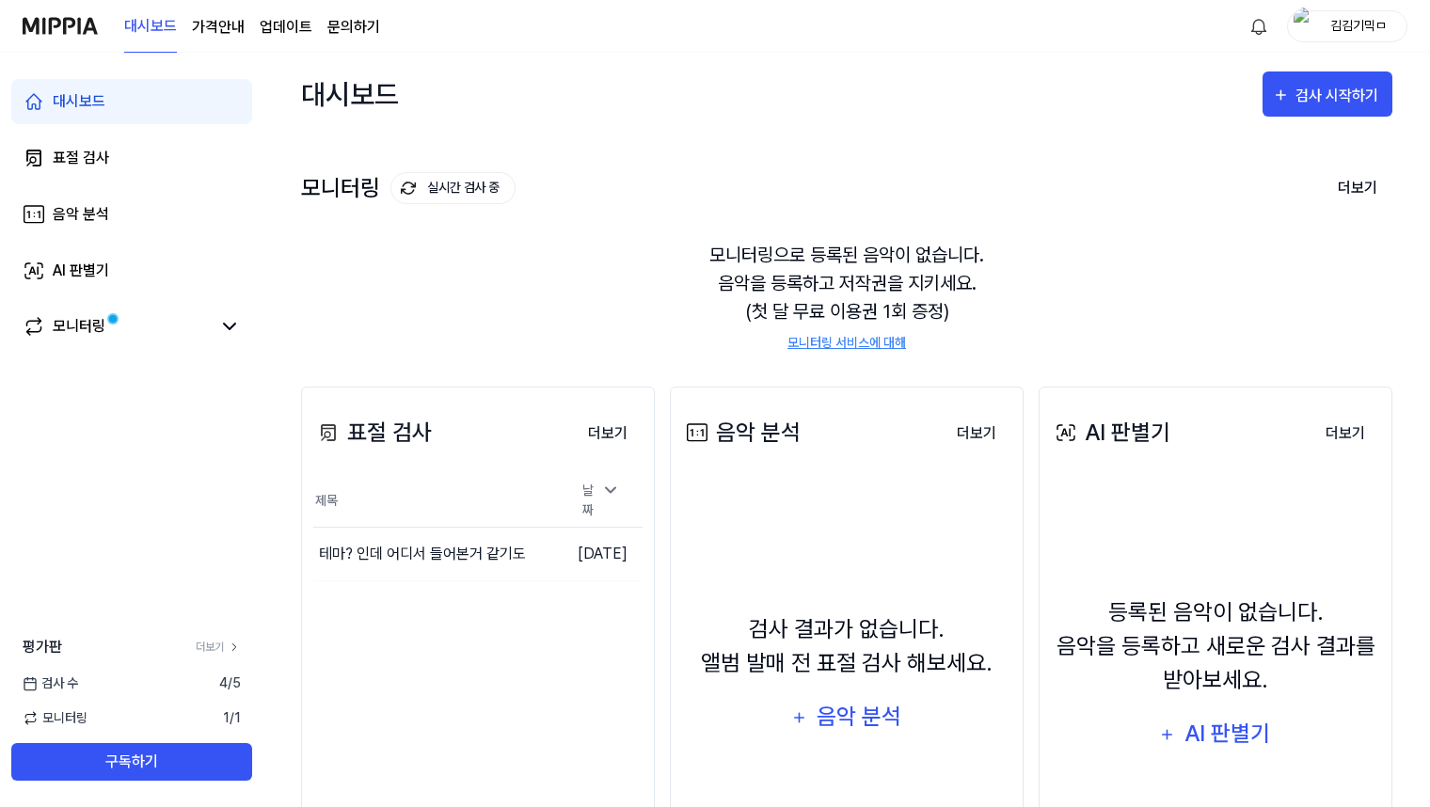
scroll to position [169, 0]
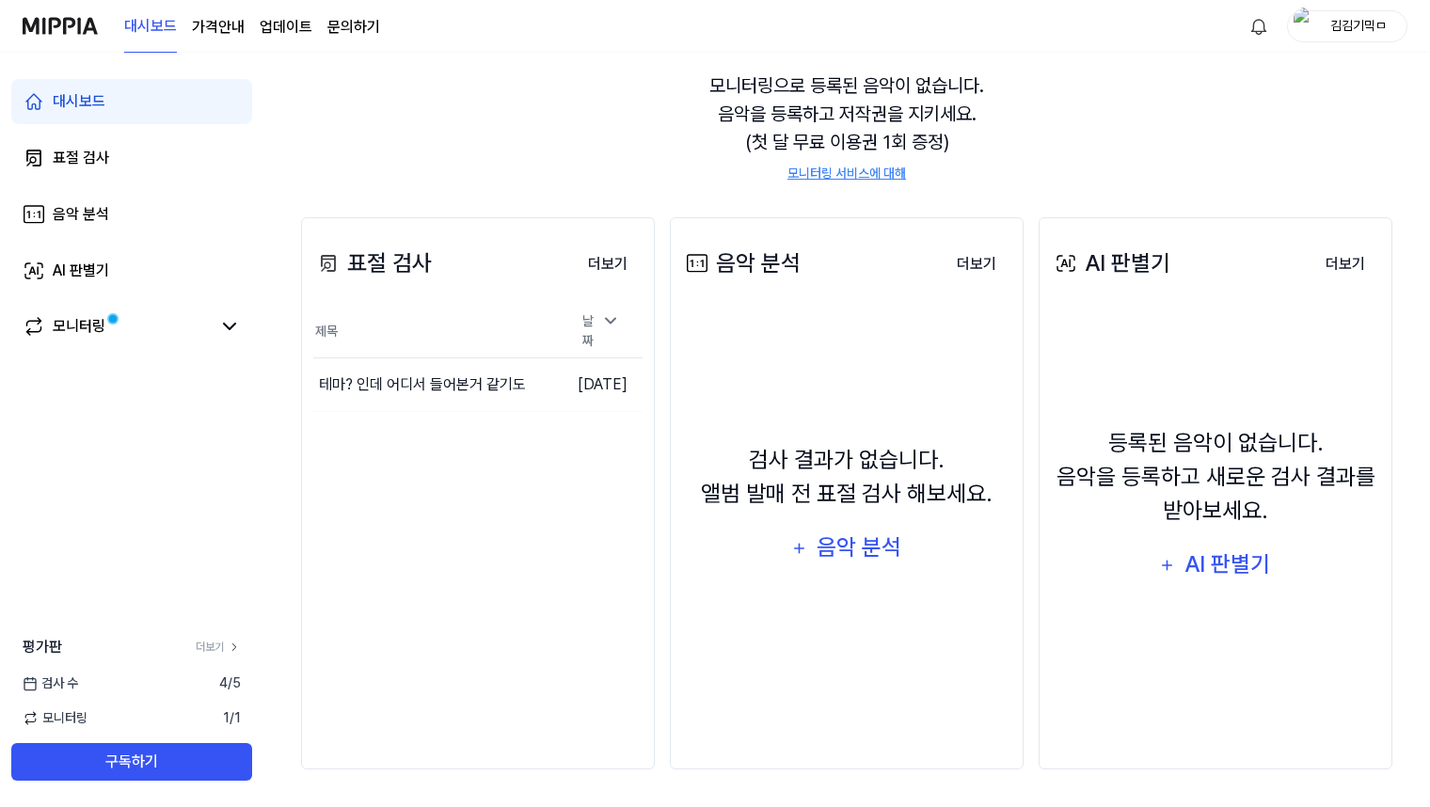
click at [218, 29] on page\) "가격안내" at bounding box center [218, 27] width 53 height 23
